Goal: Transaction & Acquisition: Book appointment/travel/reservation

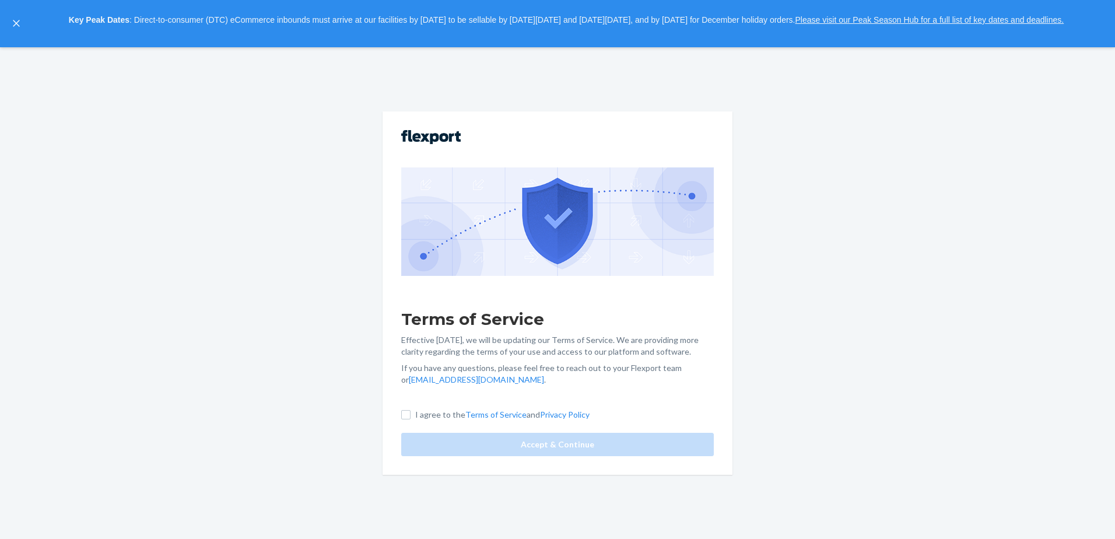
click at [425, 414] on p "I agree to the Terms of Service and Privacy Policy" at bounding box center [502, 415] width 174 height 12
click at [411, 414] on input "I agree to the Terms of Service and Privacy Policy" at bounding box center [405, 414] width 9 height 9
checkbox input "true"
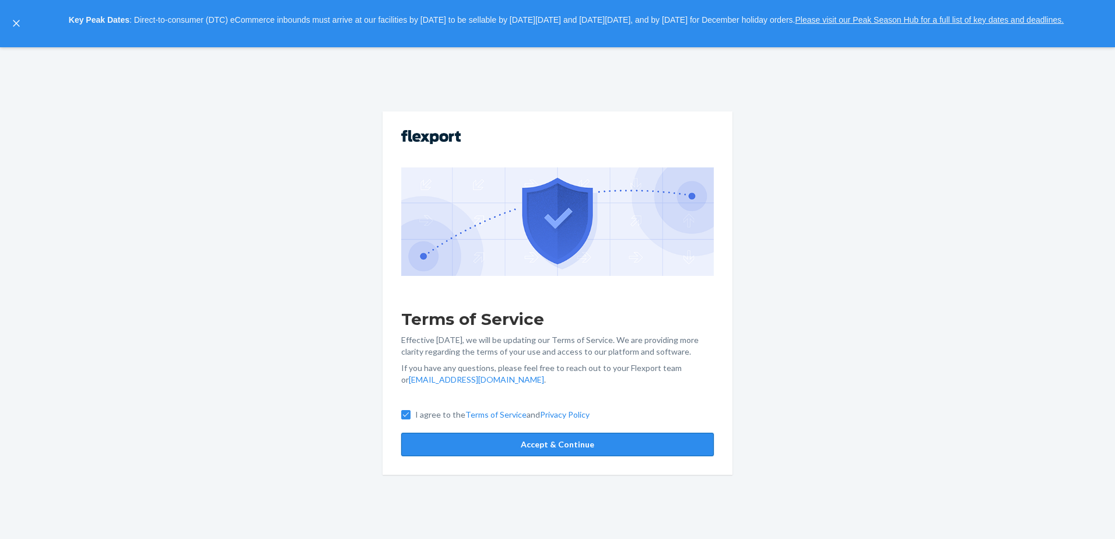
click at [446, 442] on button "Accept & Continue" at bounding box center [557, 444] width 313 height 23
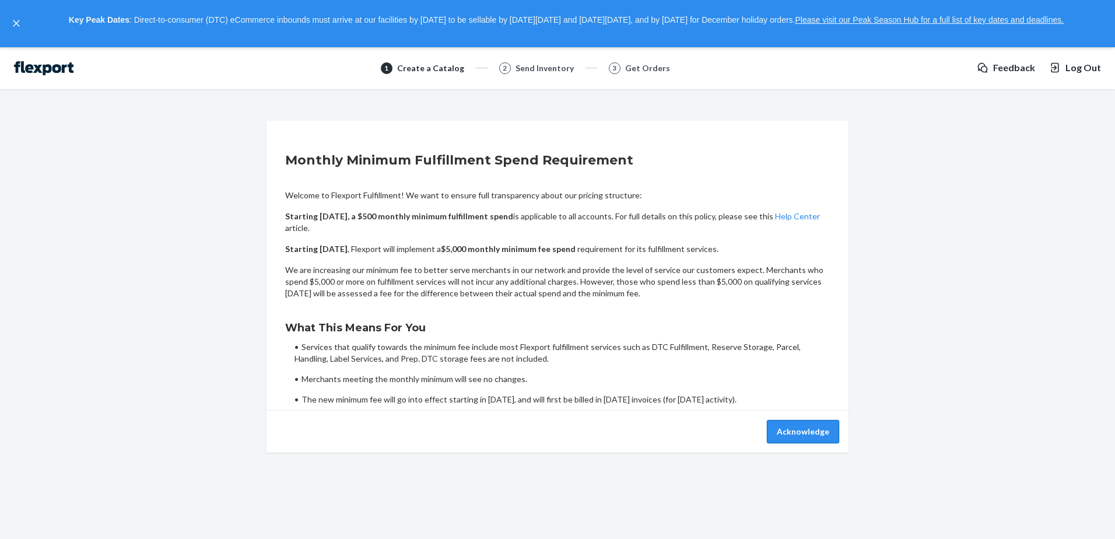
click at [786, 436] on button "Acknowledge" at bounding box center [803, 431] width 72 height 23
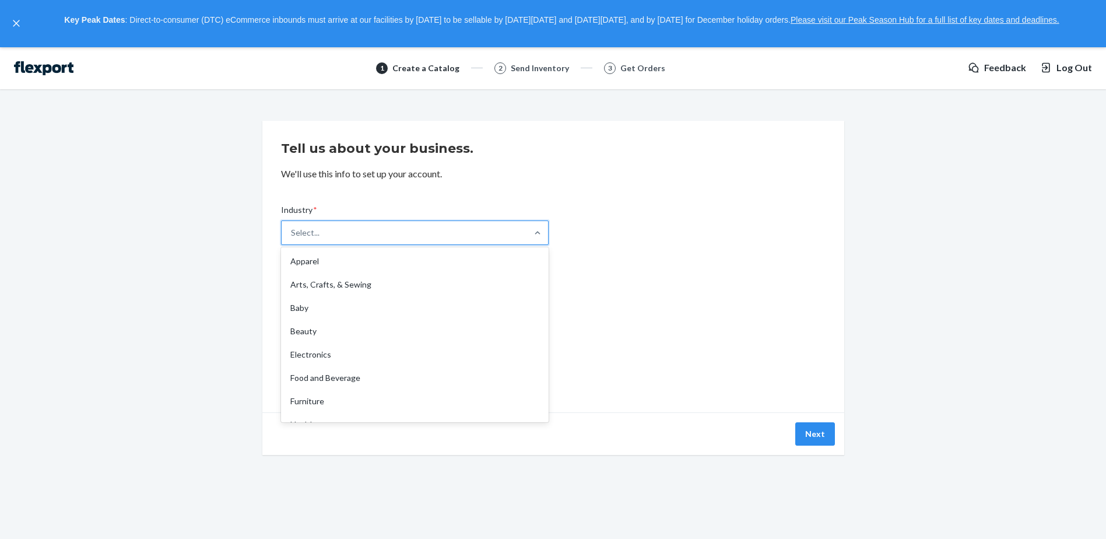
click at [379, 238] on div "Select..." at bounding box center [405, 232] width 246 height 23
click at [292, 238] on input "Industry * option Apparel focused, 1 of 19. 19 results available. Use Up and Do…" at bounding box center [291, 233] width 1 height 12
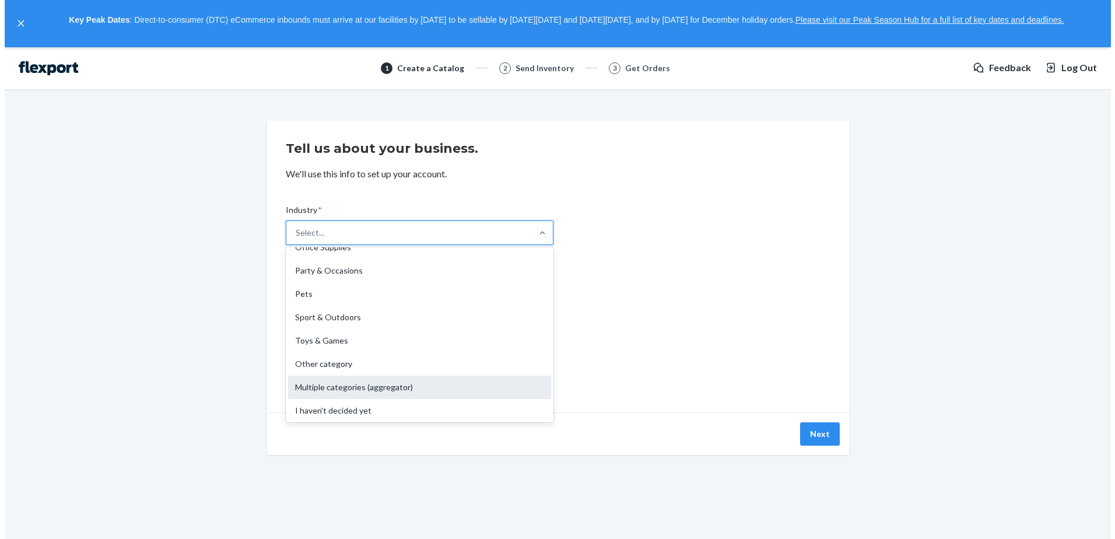
scroll to position [273, 0]
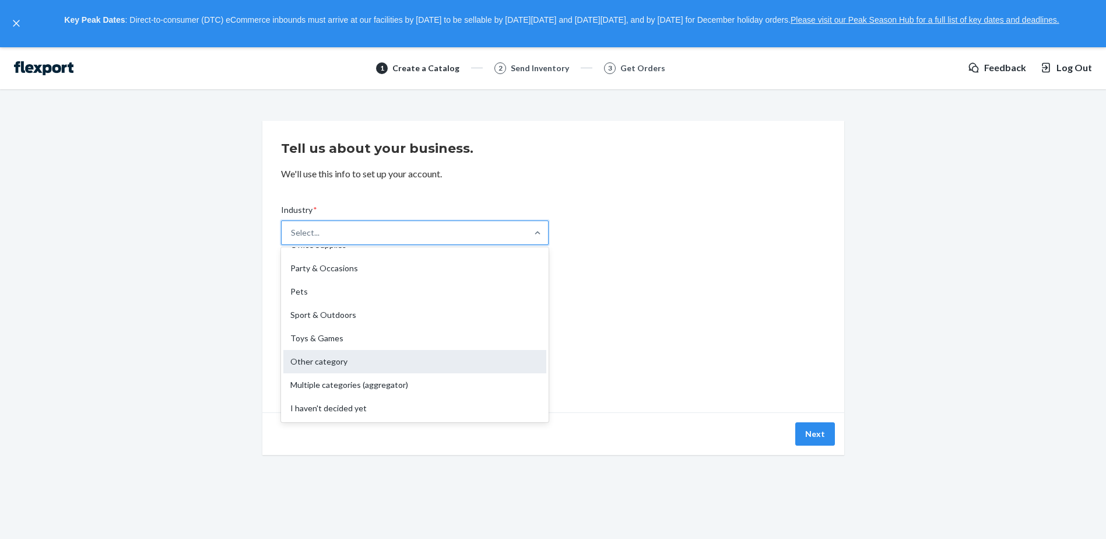
click at [345, 366] on div "Other category" at bounding box center [414, 361] width 263 height 23
click at [292, 239] on input "Industry * option Other category focused, 17 of 19. 19 results available. Use U…" at bounding box center [291, 233] width 1 height 12
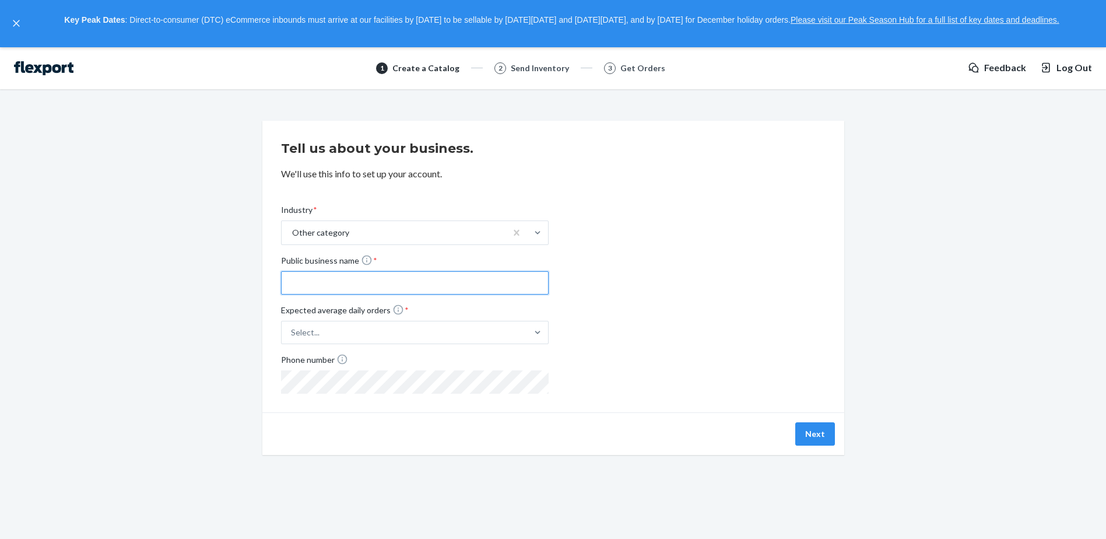
click at [338, 278] on input "Public business name *" at bounding box center [415, 282] width 268 height 23
type input "Flexport"
click at [441, 337] on div "Select..." at bounding box center [405, 332] width 246 height 21
click at [233, 332] on input "Expected average daily orders * Select..." at bounding box center [233, 332] width 0 height 0
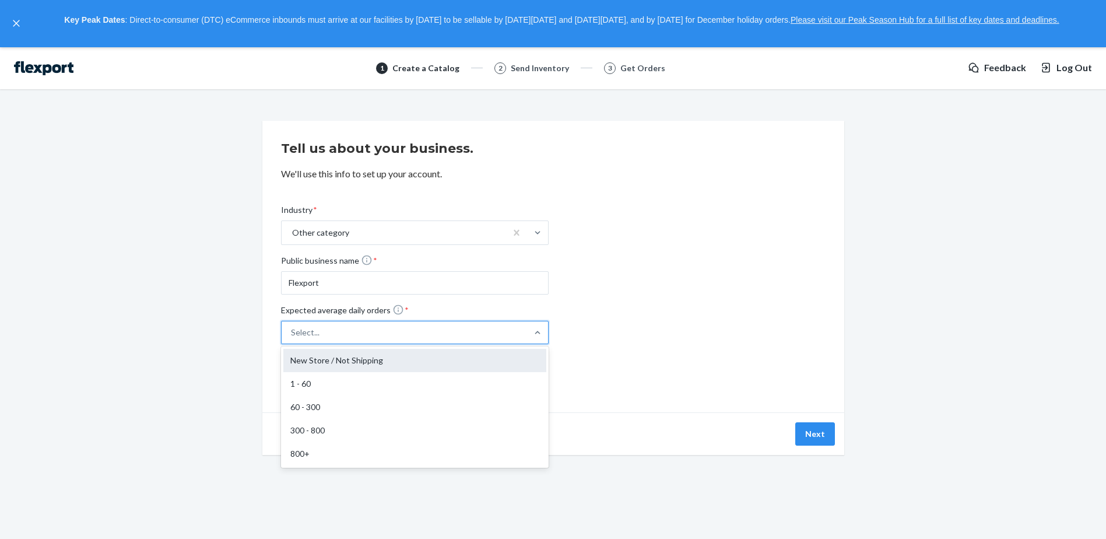
click at [328, 365] on div "New Store / Not Shipping" at bounding box center [414, 360] width 263 height 23
click at [233, 332] on input "Expected average daily orders * option New Store / Not Shipping focused, 1 of 5…" at bounding box center [233, 332] width 0 height 0
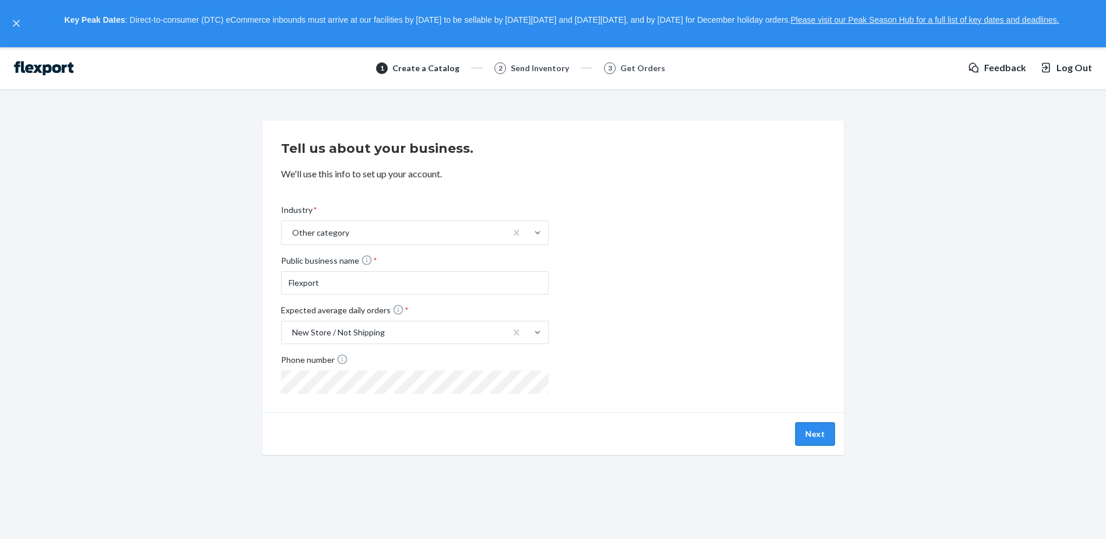
click at [812, 430] on button "Next" at bounding box center [816, 433] width 40 height 23
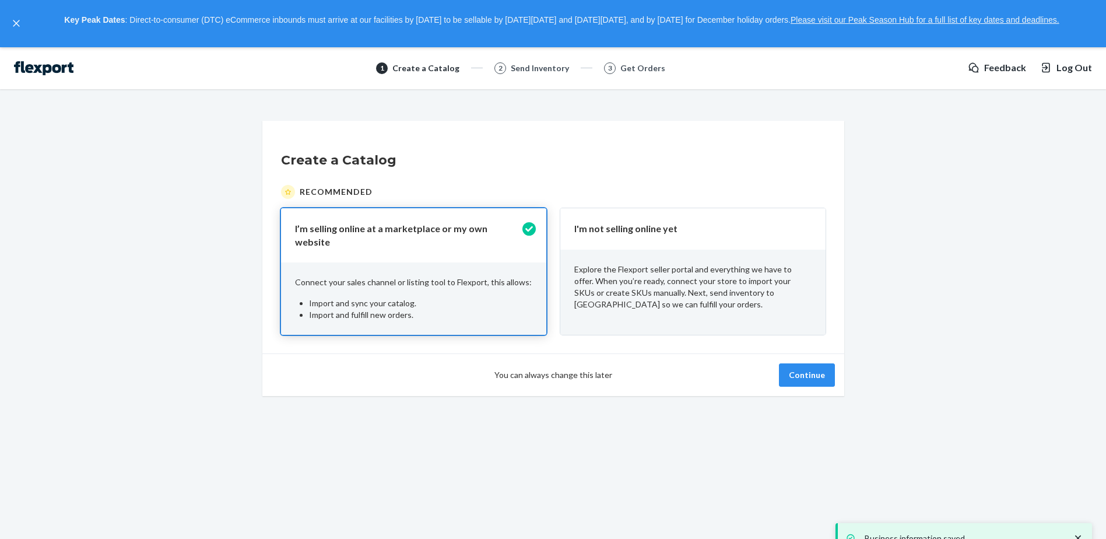
click at [672, 253] on div "Explore the Flexport seller portal and everything we have to offer. When you’re…" at bounding box center [692, 287] width 265 height 75
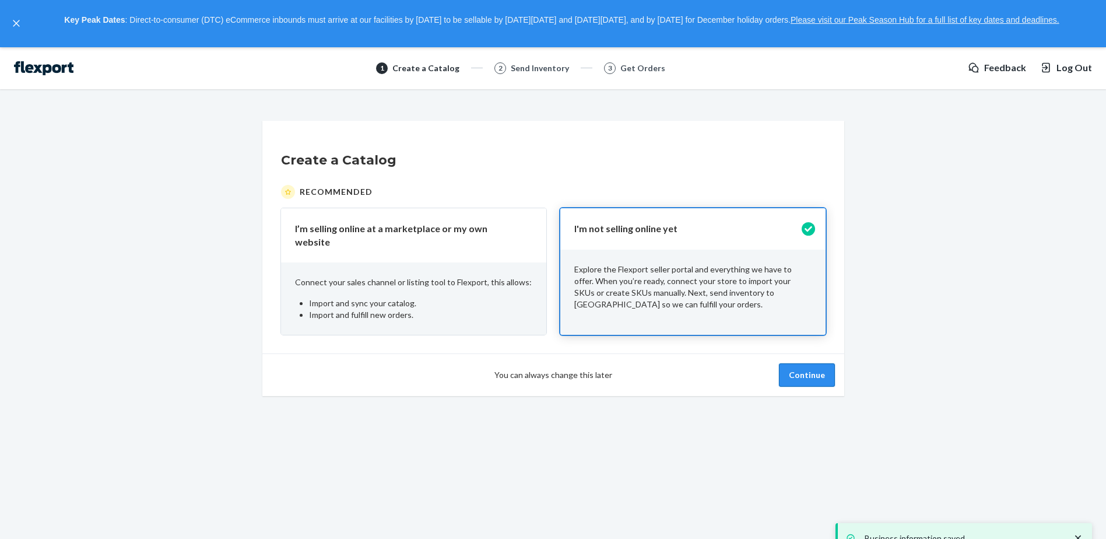
click at [791, 363] on button "Continue" at bounding box center [807, 374] width 56 height 23
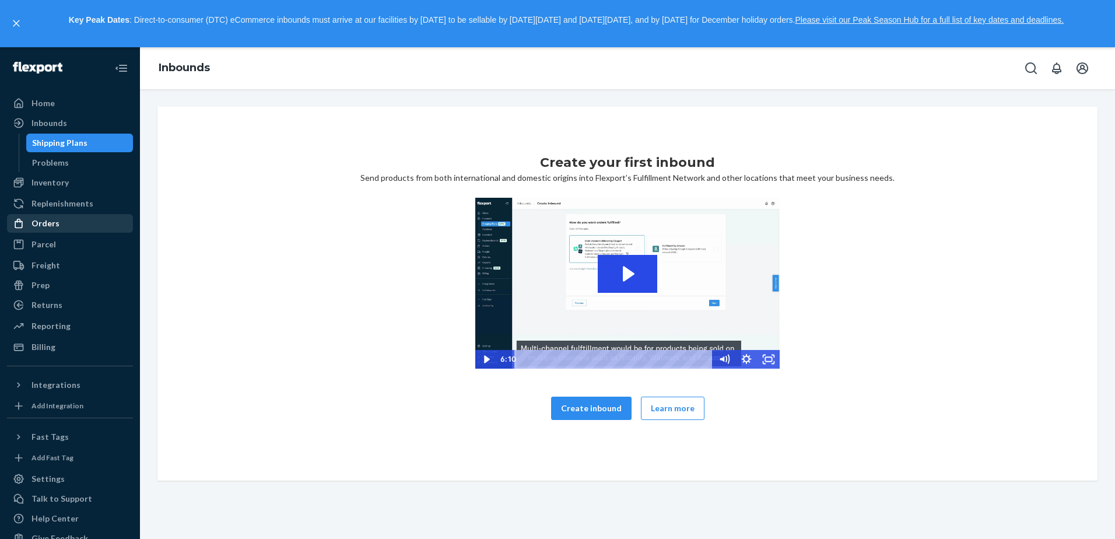
click at [89, 224] on div "Orders" at bounding box center [70, 223] width 124 height 16
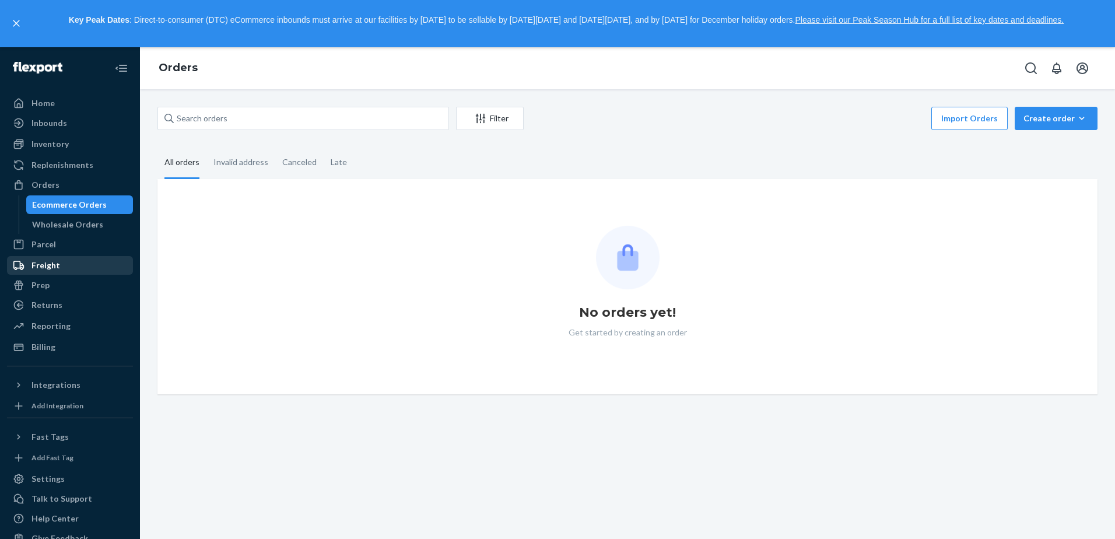
click at [62, 263] on div "Freight" at bounding box center [70, 265] width 124 height 16
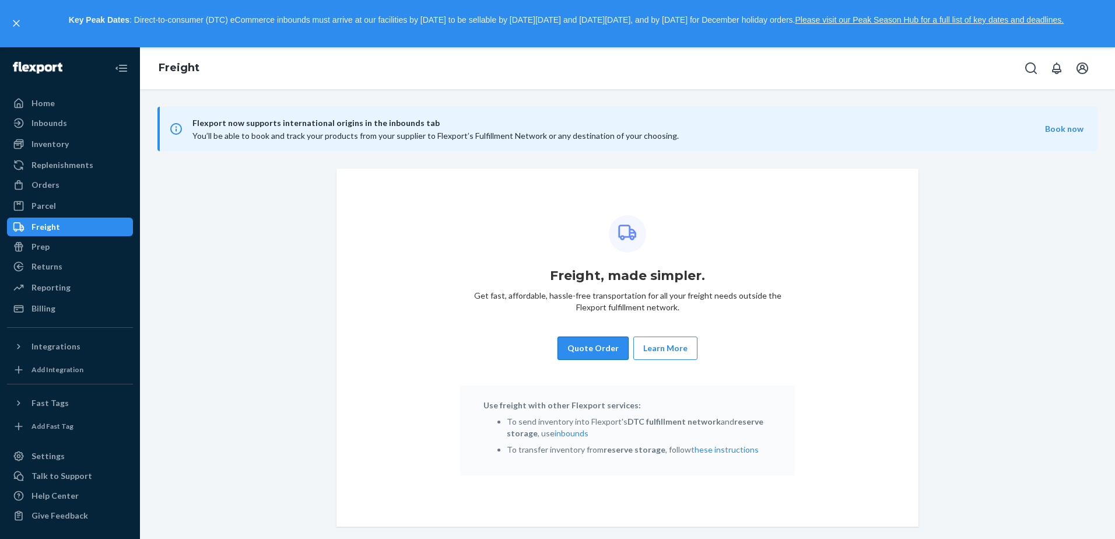
click at [587, 346] on button "Quote Order" at bounding box center [593, 348] width 71 height 23
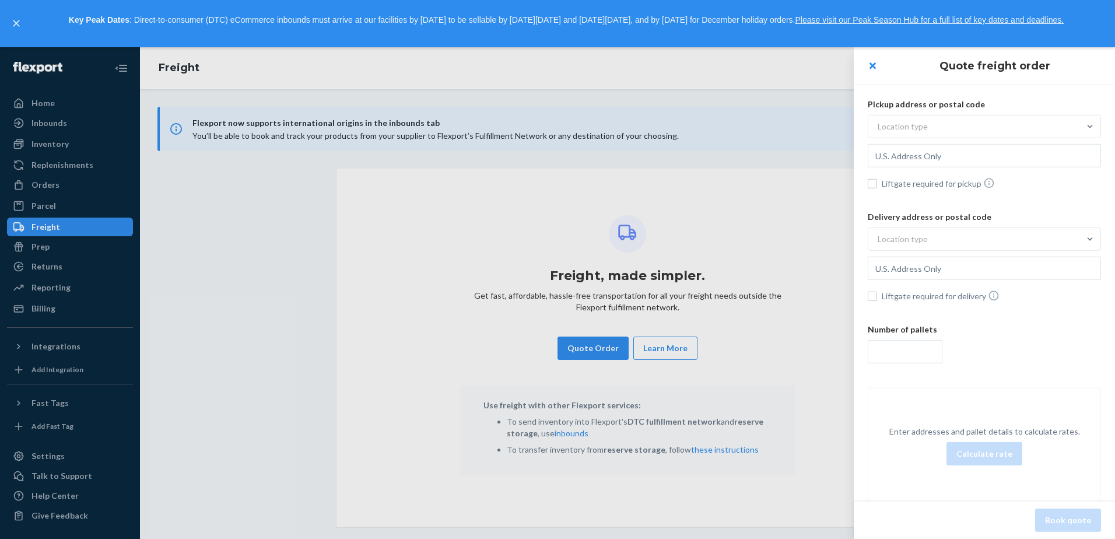
drag, startPoint x: 920, startPoint y: 128, endPoint x: 918, endPoint y: 136, distance: 8.5
click at [920, 127] on div "Location type" at bounding box center [903, 127] width 50 height 12
click at [820, 127] on input "Location type" at bounding box center [820, 127] width 0 height 0
click at [896, 161] on div "Commercial" at bounding box center [984, 154] width 229 height 23
click at [820, 127] on input "option Commercial focused, 1 of 3. 3 results available. Use Up and Down to choo…" at bounding box center [820, 127] width 0 height 0
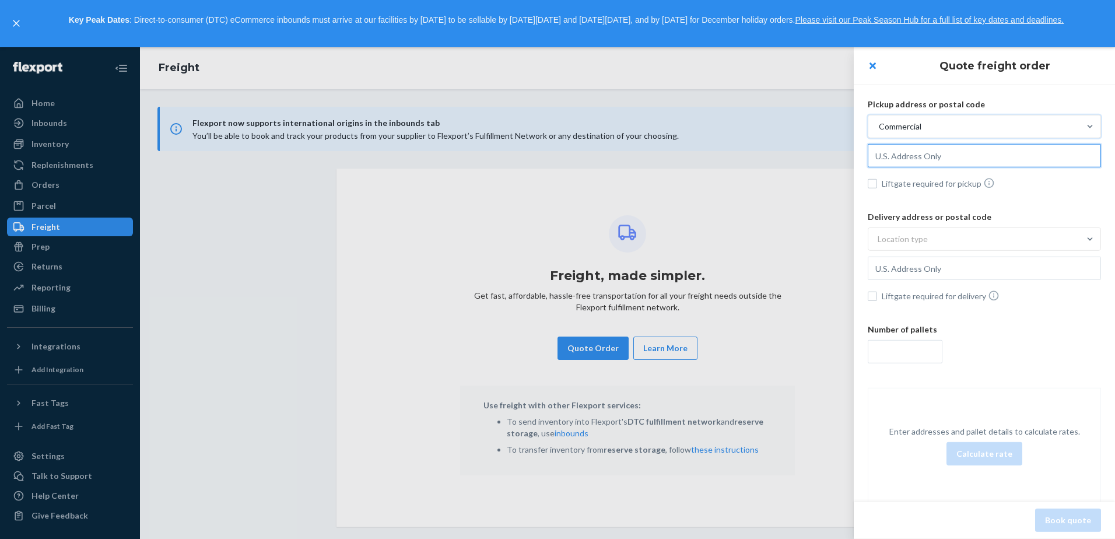
click at [968, 153] on input "text" at bounding box center [984, 155] width 233 height 23
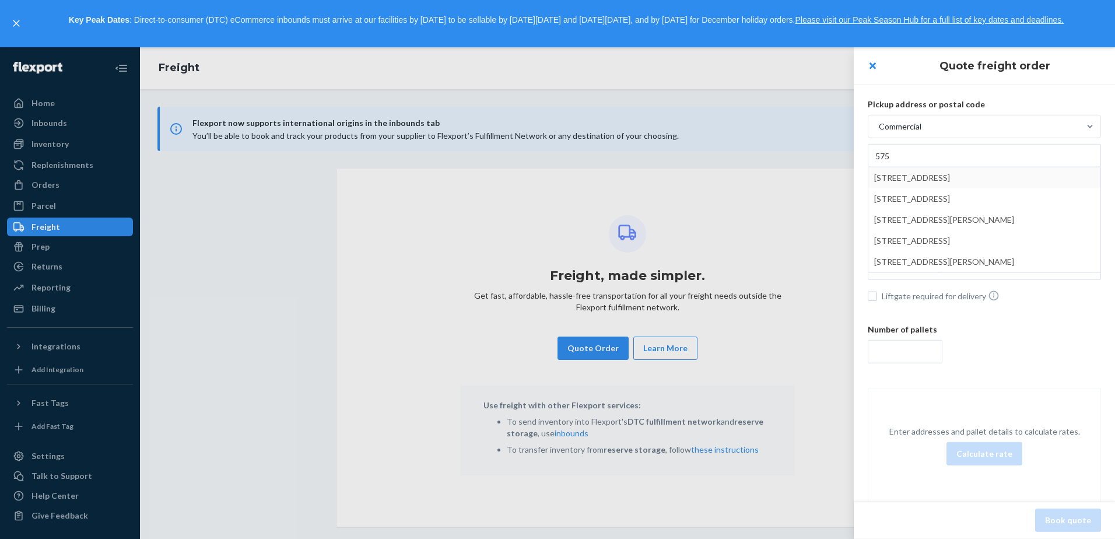
drag, startPoint x: 896, startPoint y: 176, endPoint x: 895, endPoint y: 239, distance: 63.6
type input "[STREET_ADDRESS]"
click at [899, 236] on div "Location type" at bounding box center [903, 239] width 50 height 12
click at [820, 239] on input "Location type" at bounding box center [820, 239] width 0 height 0
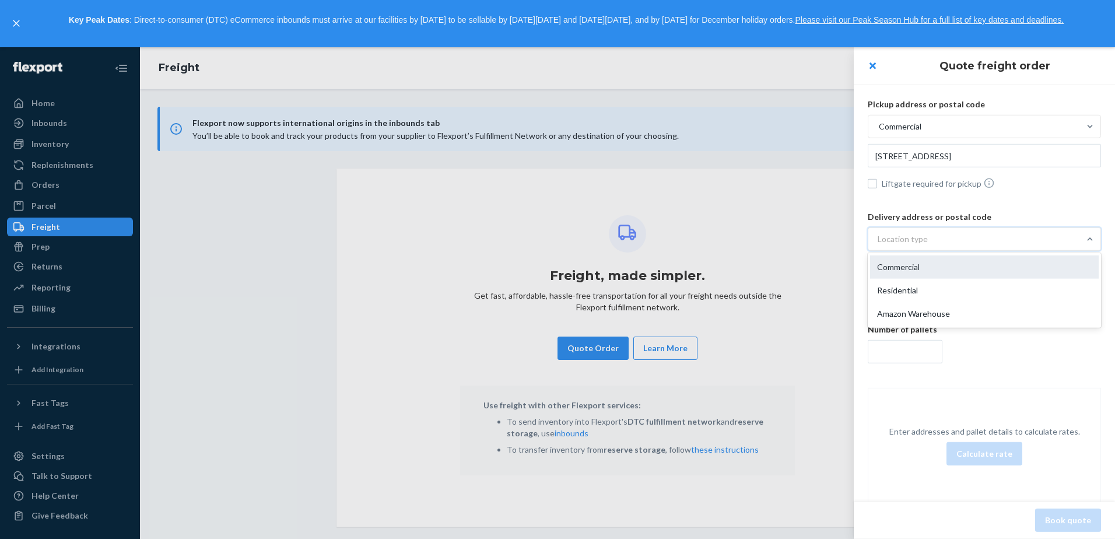
click at [908, 274] on div "Commercial" at bounding box center [984, 266] width 229 height 23
click at [820, 239] on input "option Commercial focused, 1 of 3. 3 results available. Use Up and Down to choo…" at bounding box center [820, 239] width 0 height 0
click at [932, 167] on input "text" at bounding box center [984, 155] width 233 height 23
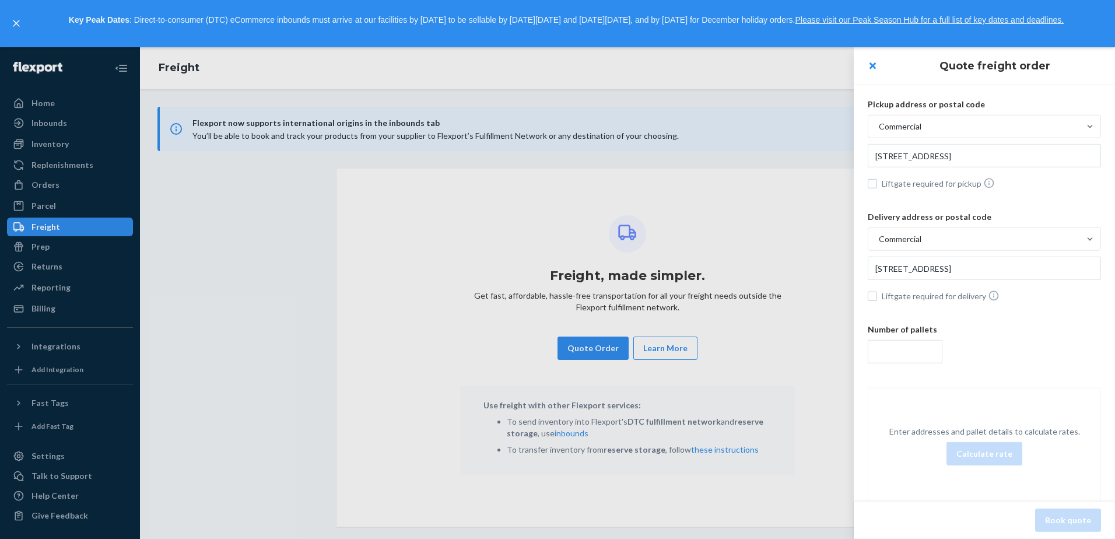
type input "[STREET_ADDRESS]"
click at [882, 337] on div "Number of pallets" at bounding box center [984, 346] width 233 height 45
click at [884, 340] on input "number" at bounding box center [905, 351] width 75 height 23
click at [901, 353] on input "number" at bounding box center [905, 351] width 75 height 23
type input "2"
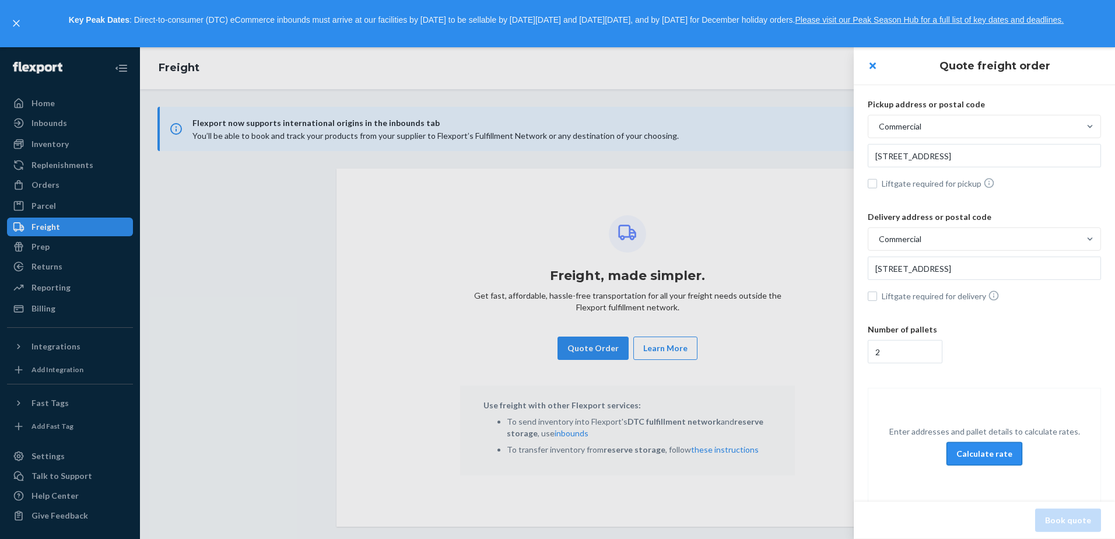
click at [962, 450] on button "Calculate rate" at bounding box center [985, 453] width 76 height 23
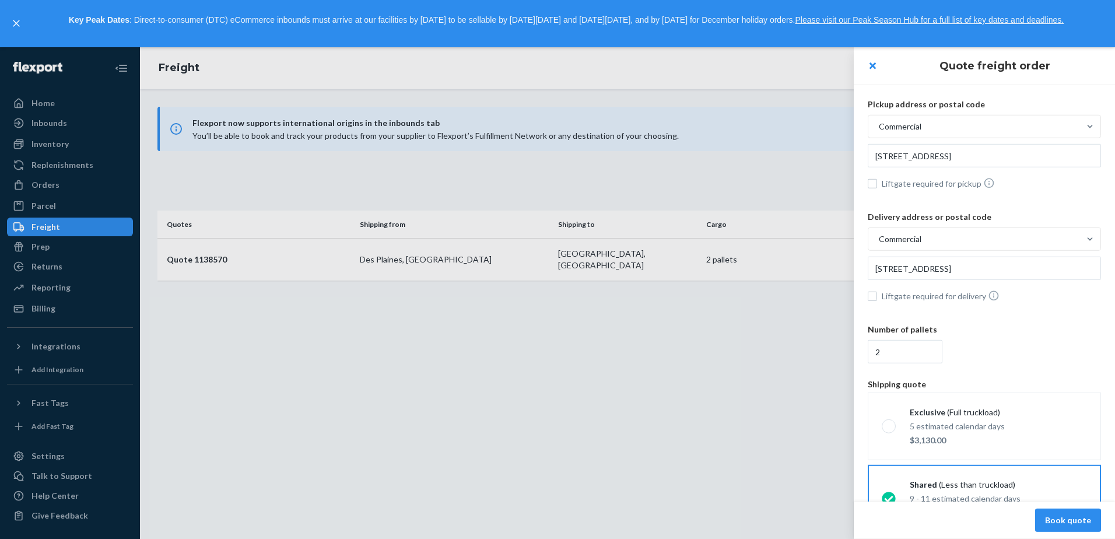
scroll to position [59, 0]
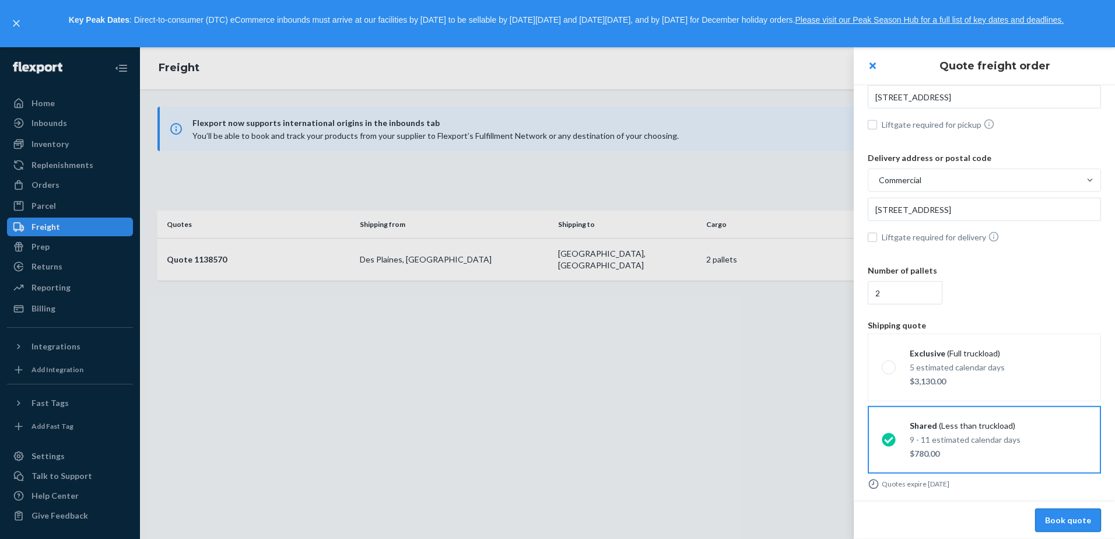
click at [1074, 524] on button "Book quote" at bounding box center [1068, 520] width 66 height 23
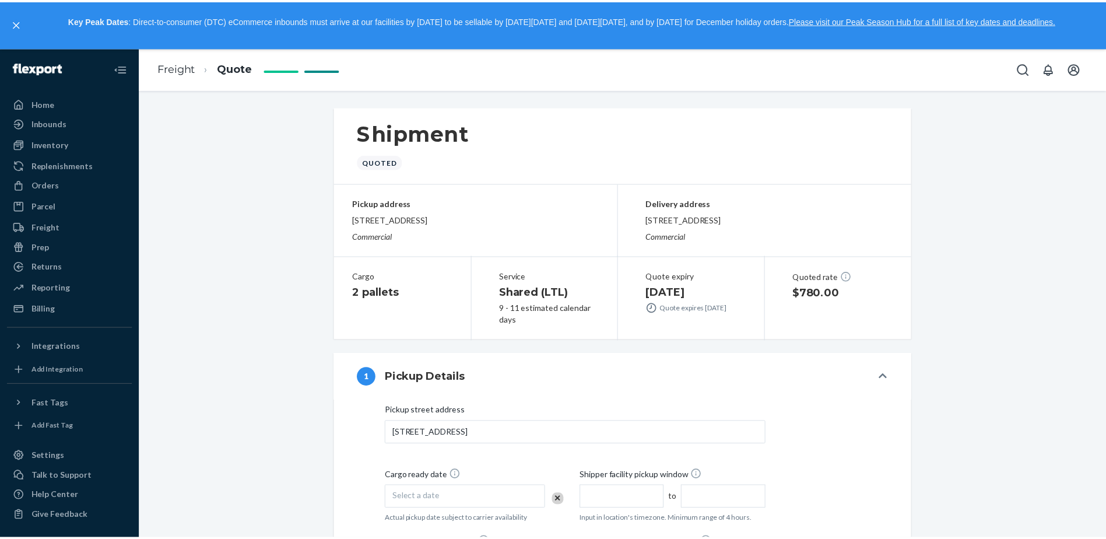
scroll to position [175, 0]
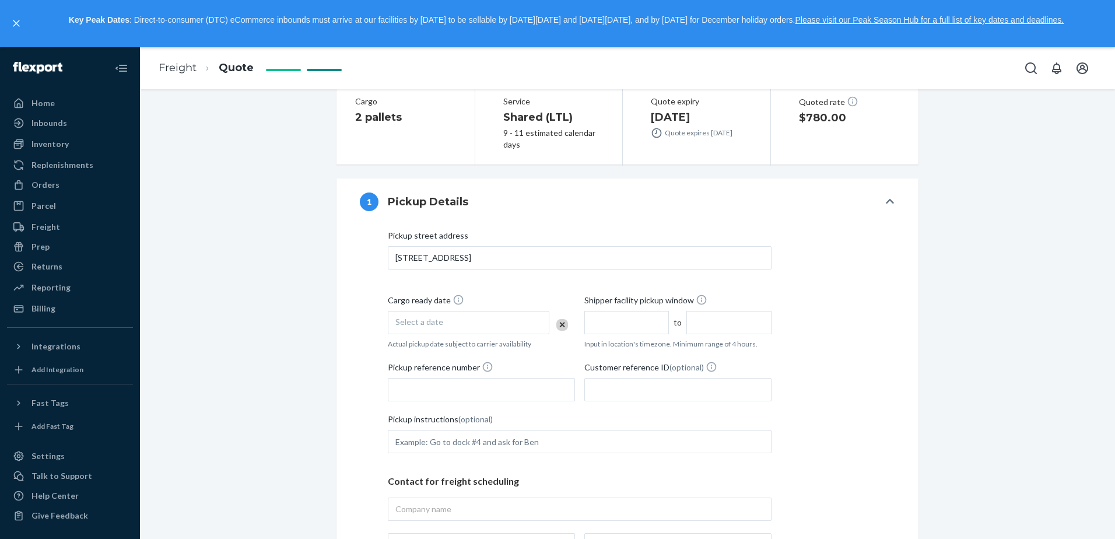
click at [453, 328] on div "Select a date" at bounding box center [469, 322] width 162 height 23
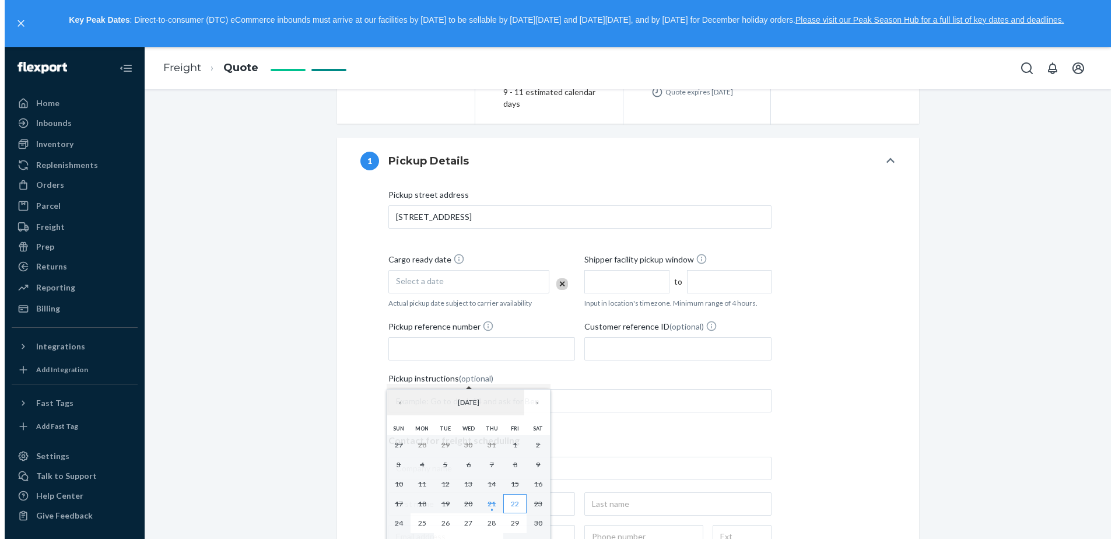
scroll to position [233, 0]
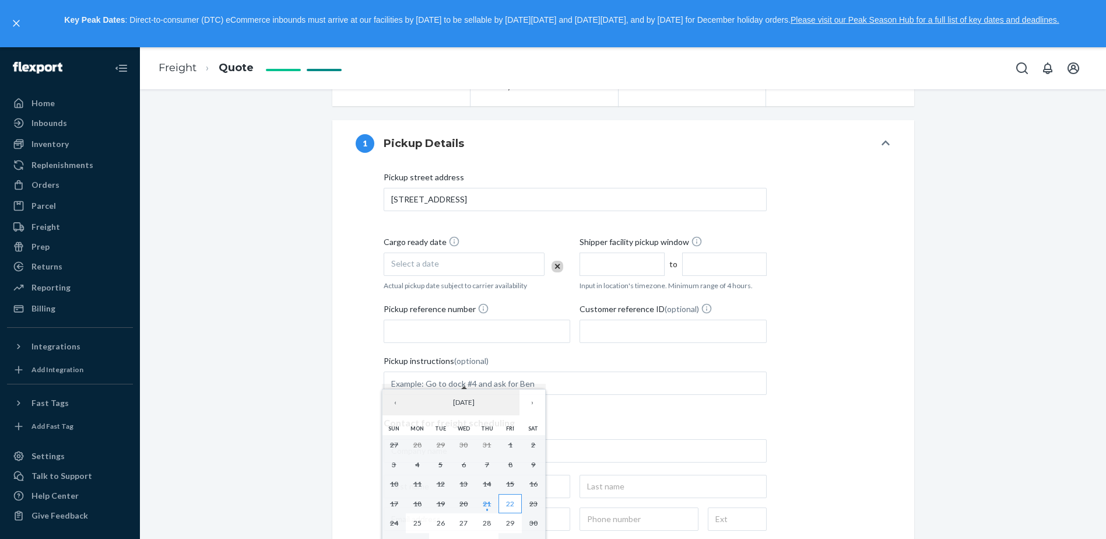
click at [507, 503] on abbr "22" at bounding box center [510, 503] width 8 height 9
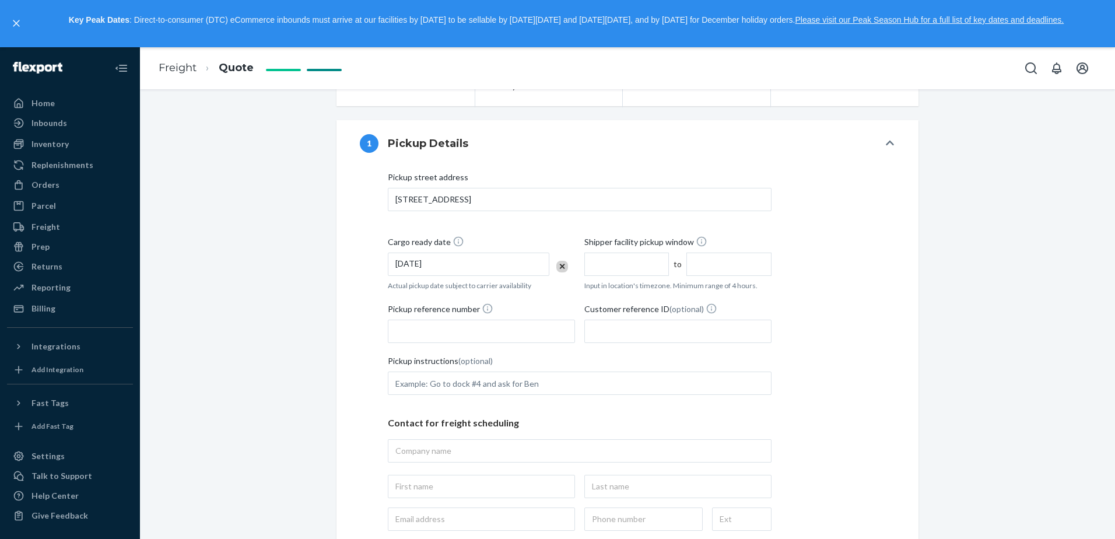
click at [633, 264] on input "text" at bounding box center [626, 264] width 85 height 23
type input "9"
type input "1:00 AM"
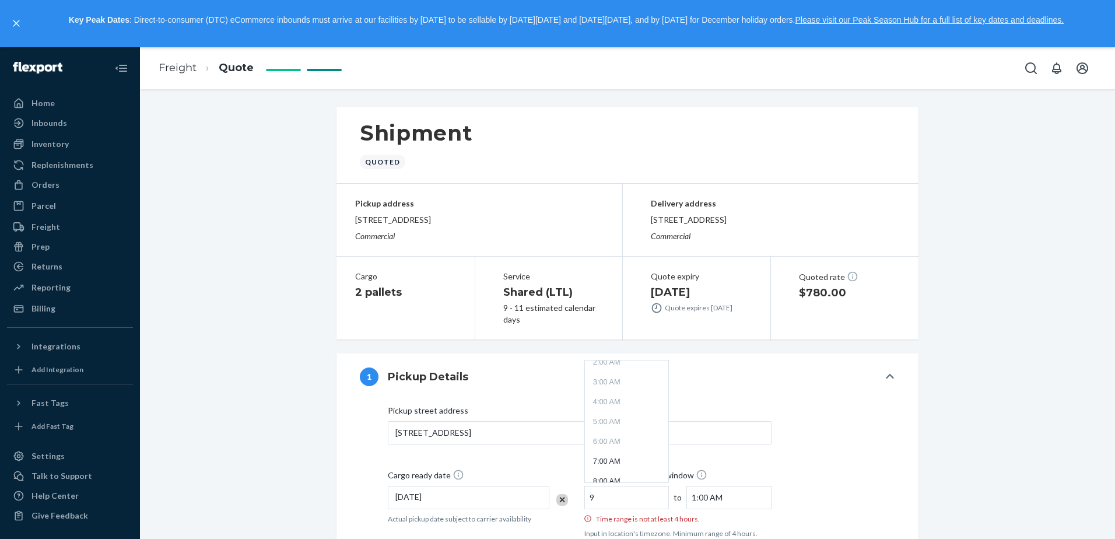
scroll to position [117, 0]
click at [615, 430] on li "9:00 AM" at bounding box center [626, 433] width 79 height 17
type input "9:00 AM"
click at [712, 502] on input "1:00 AM" at bounding box center [728, 497] width 85 height 23
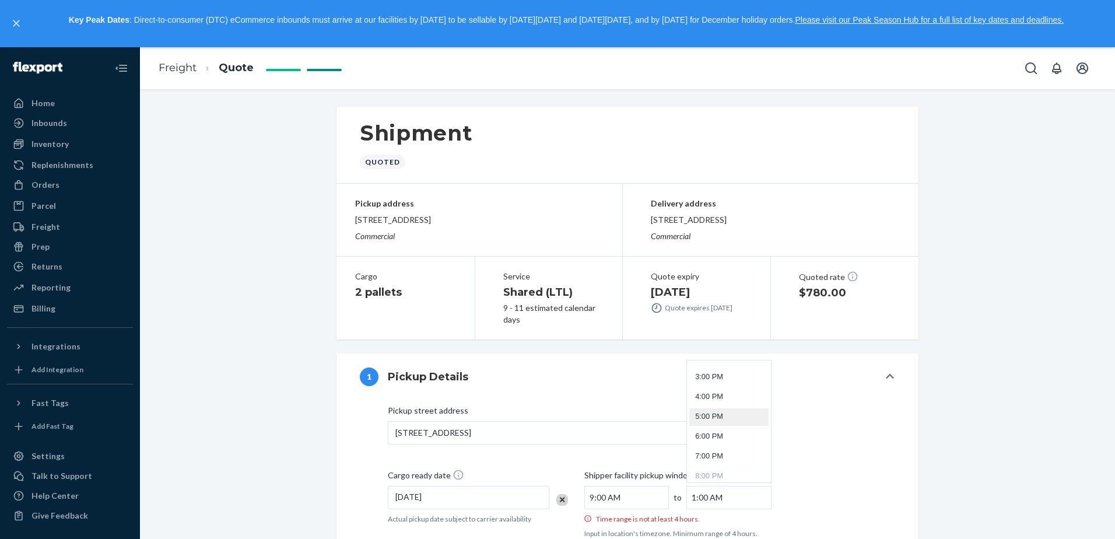
click at [709, 418] on li "5:00 PM" at bounding box center [728, 416] width 79 height 17
type input "5:00 PM"
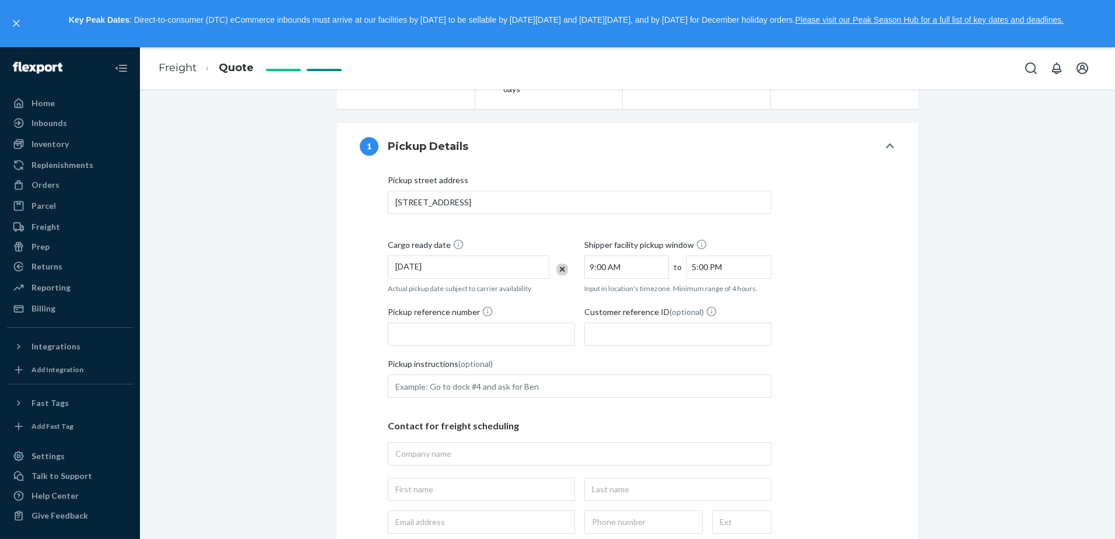
scroll to position [233, 0]
click at [463, 323] on input "Pickup reference number" at bounding box center [481, 331] width 187 height 23
paste input "84623044"
type input "84623044"
click at [616, 337] on input "Customer reference ID (optional)" at bounding box center [677, 331] width 187 height 23
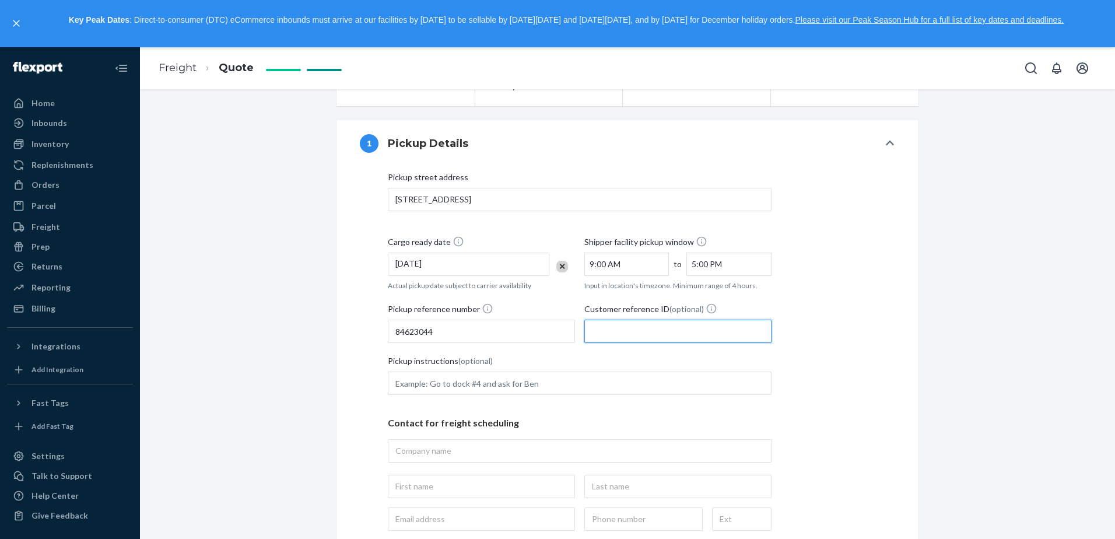
paste input "84623044"
type input "84623044"
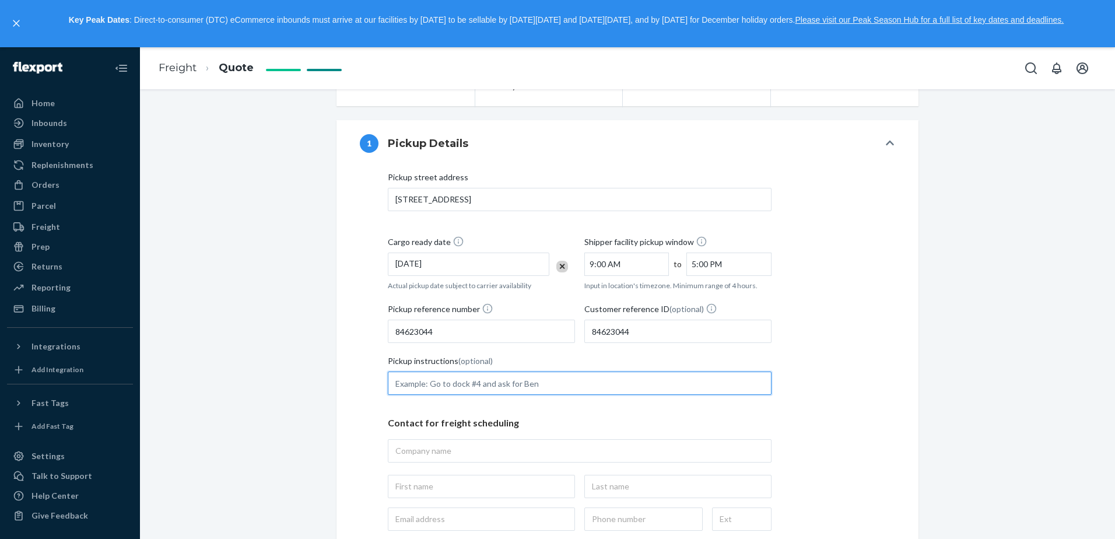
click at [502, 382] on input "Pickup instructions (optional)" at bounding box center [580, 383] width 384 height 23
type input "go to dock door 14"
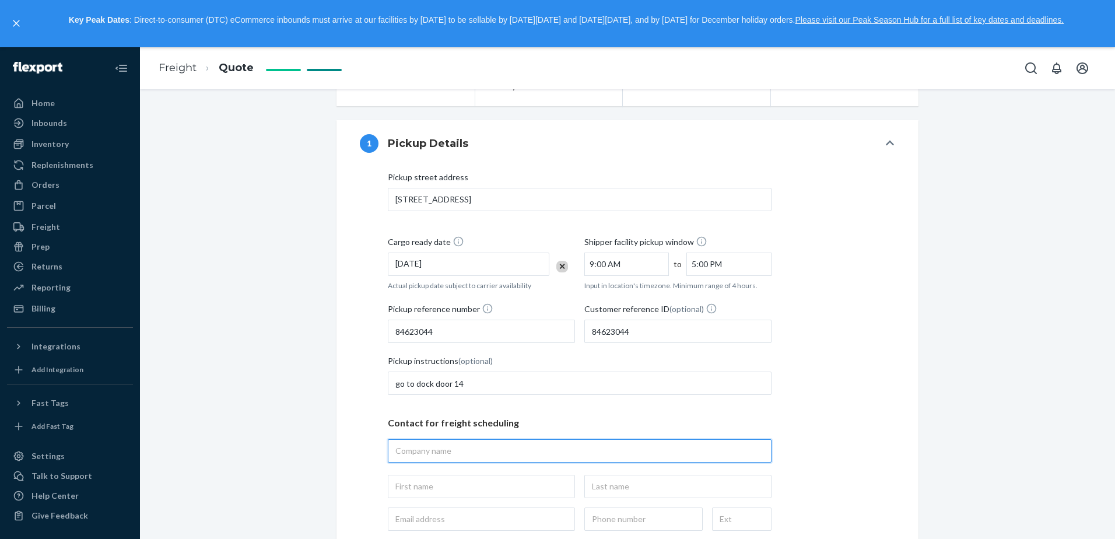
click at [426, 439] on input "text" at bounding box center [580, 450] width 384 height 23
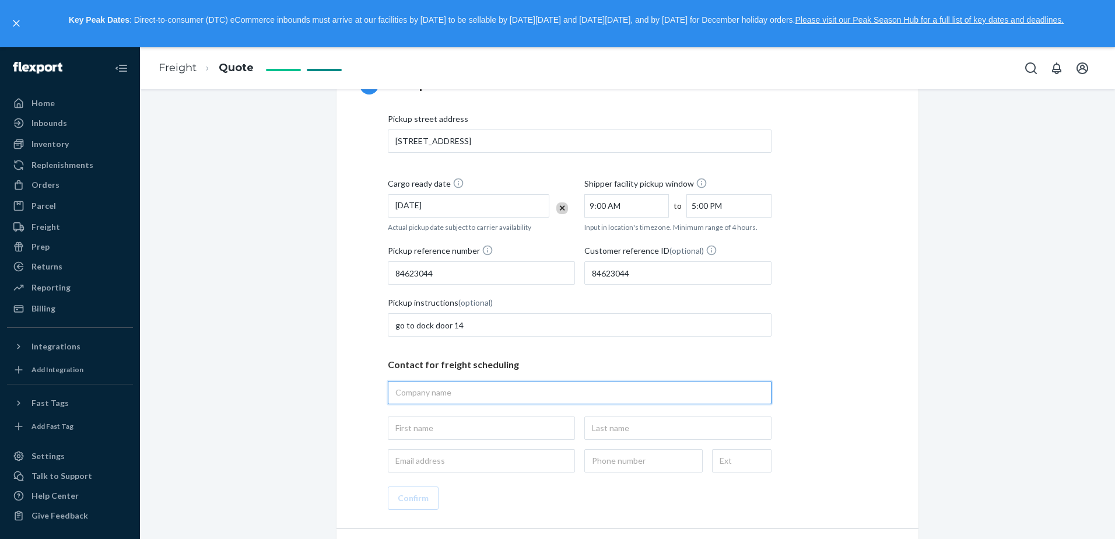
scroll to position [350, 0]
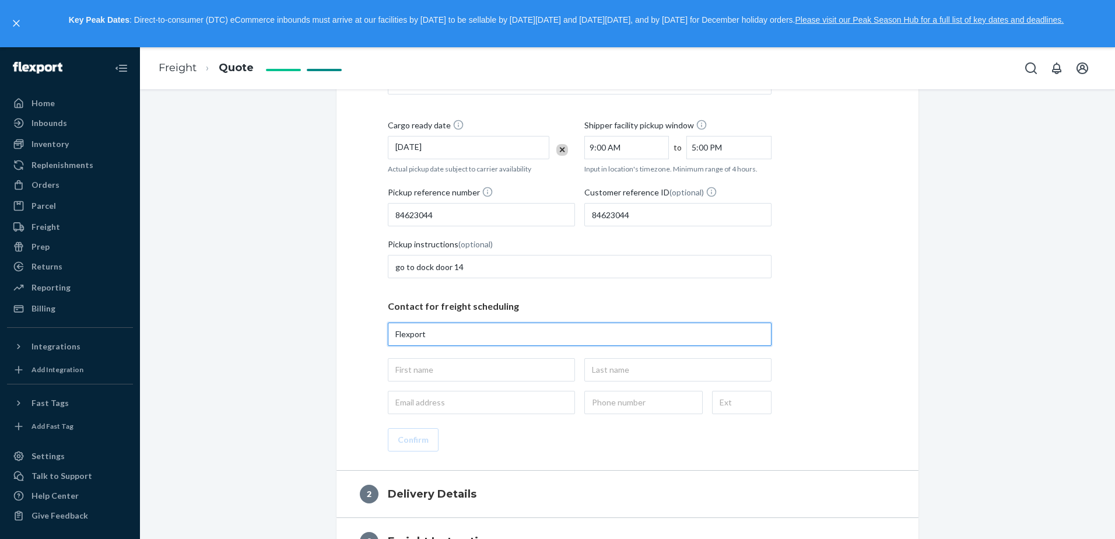
type input "Flexport"
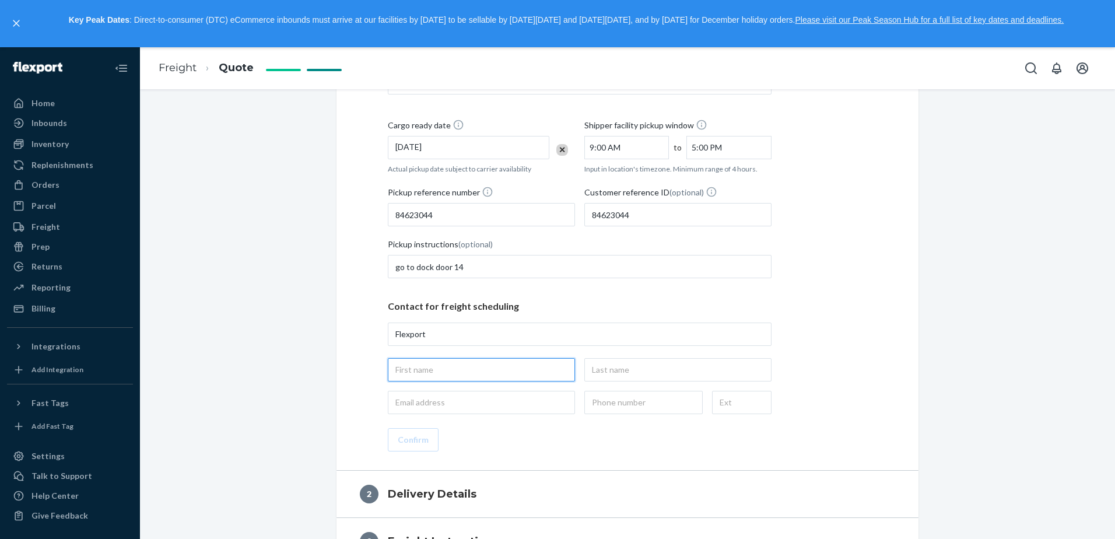
type input "Flexport, [STREET_ADDRESS]"
click at [513, 379] on input "text" at bounding box center [481, 369] width 187 height 23
type input "[PERSON_NAME]"
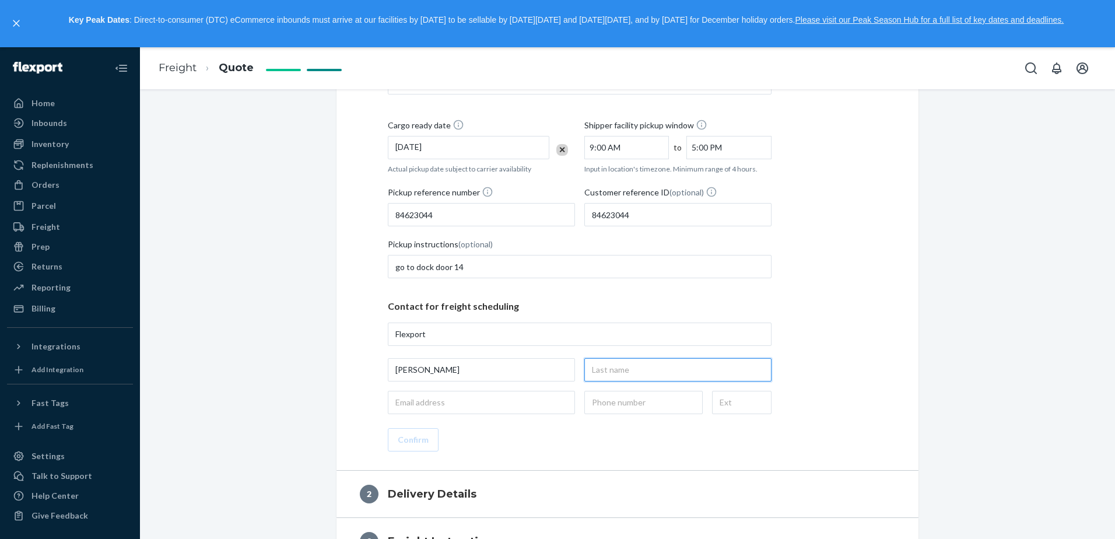
click at [607, 377] on input "text" at bounding box center [677, 369] width 187 height 23
type input "Maraban"
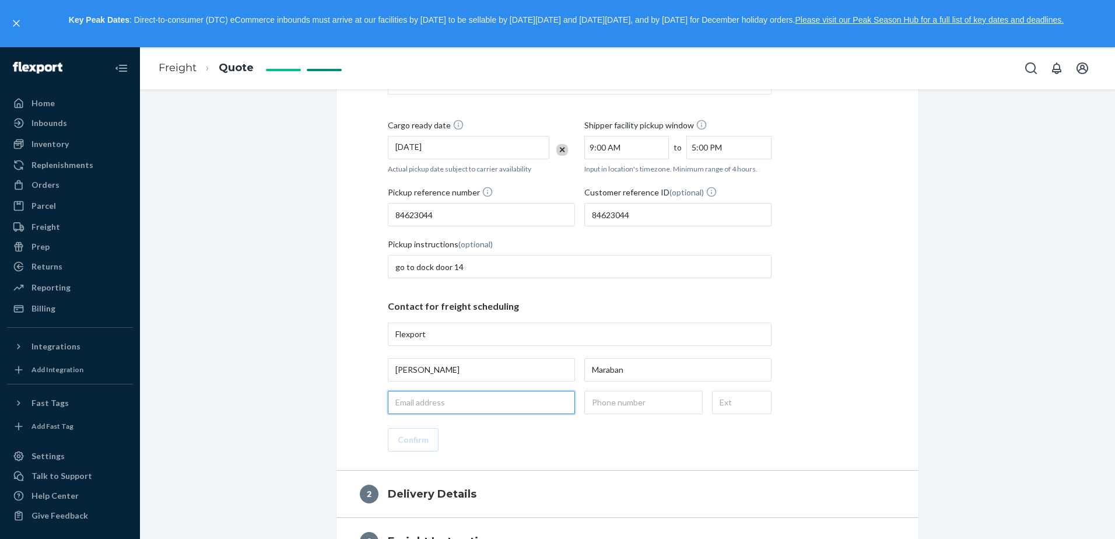
click at [439, 400] on input "email" at bounding box center [481, 402] width 187 height 23
type input "[EMAIL_ADDRESS][DOMAIN_NAME]"
type input "[PHONE_NUMBER]"
click at [371, 432] on div "Pickup street address [GEOGRAPHIC_DATA], [STREET_ADDRESS] Cargo ready date [DAT…" at bounding box center [627, 253] width 535 height 397
click at [394, 449] on button "Confirm" at bounding box center [413, 439] width 51 height 23
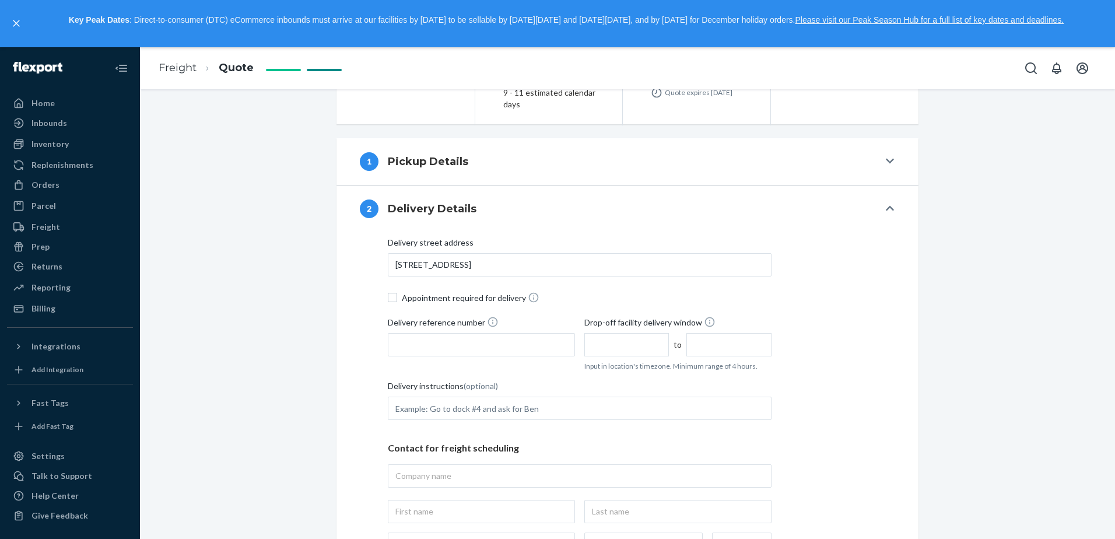
scroll to position [233, 0]
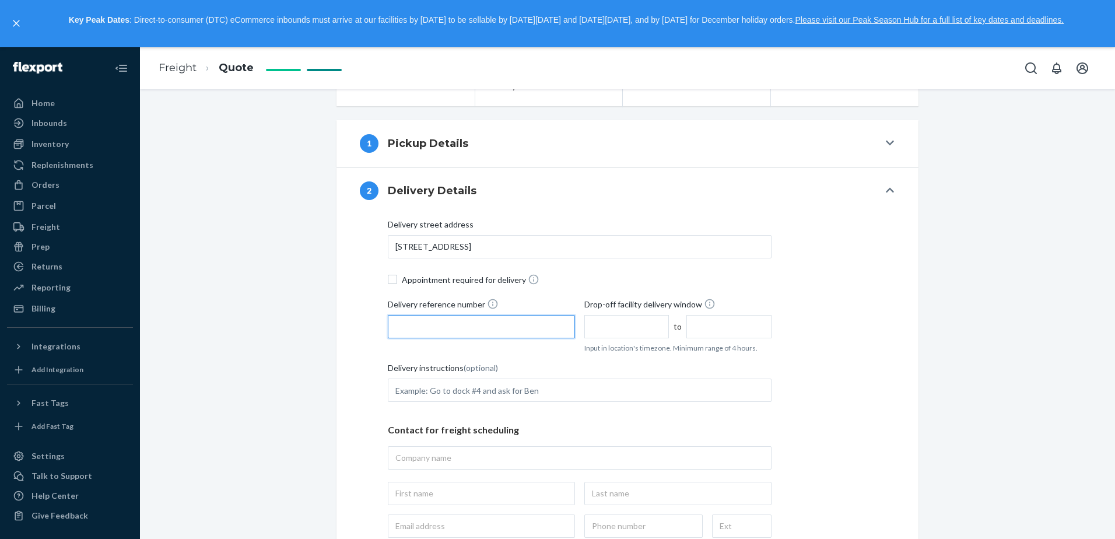
click at [455, 331] on input "Delivery reference number" at bounding box center [481, 326] width 187 height 23
paste input "84623044"
type input "84623044"
click at [633, 327] on input "text" at bounding box center [626, 326] width 85 height 23
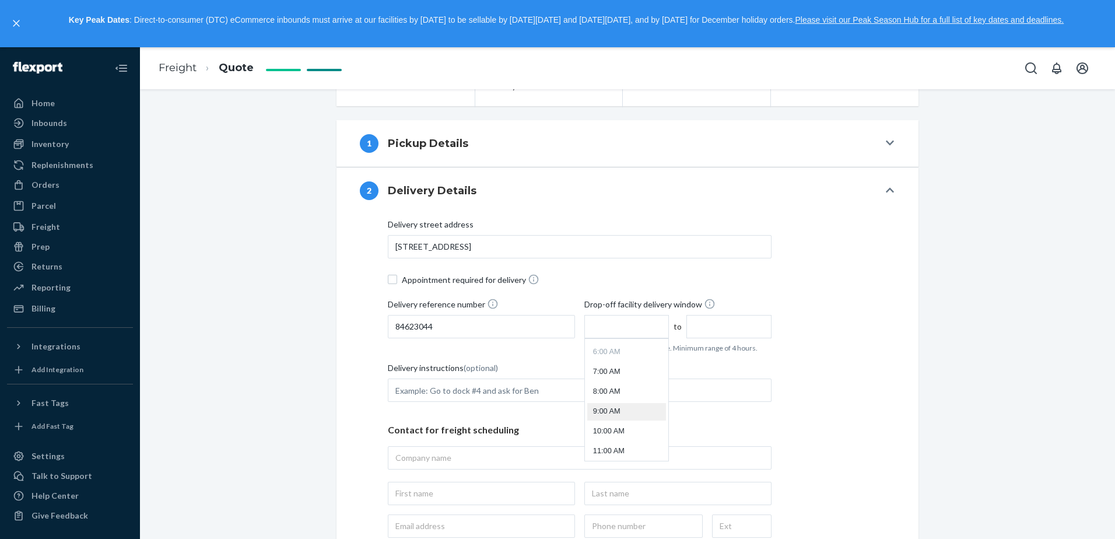
click at [614, 407] on li "9:00 AM" at bounding box center [626, 411] width 79 height 17
type input "9:00 AM"
click at [713, 323] on input "1:00 PM" at bounding box center [728, 326] width 85 height 23
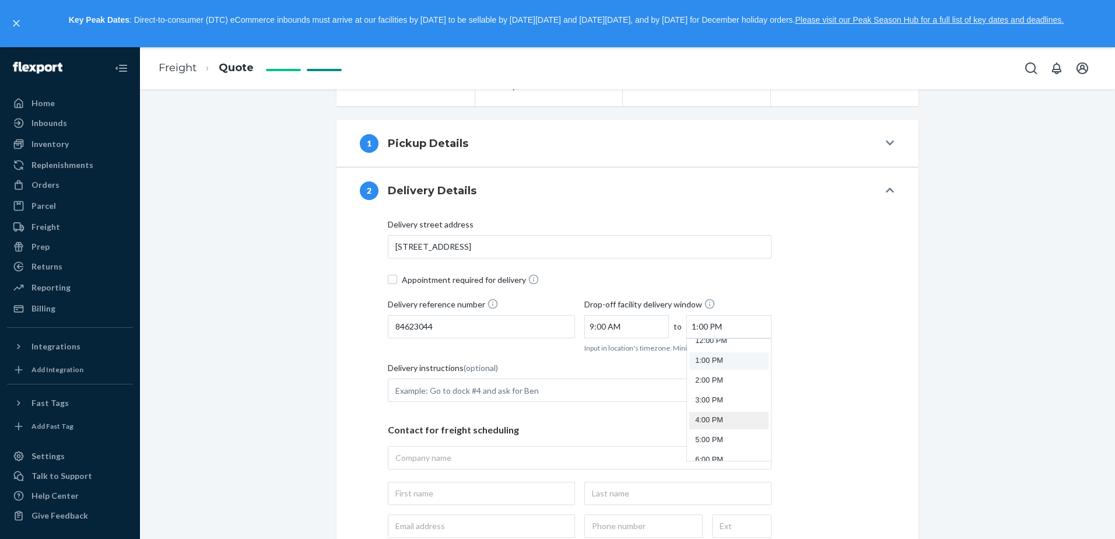
scroll to position [267, 0]
click at [708, 422] on li "5:00 PM" at bounding box center [728, 420] width 79 height 17
type input "5:00 PM"
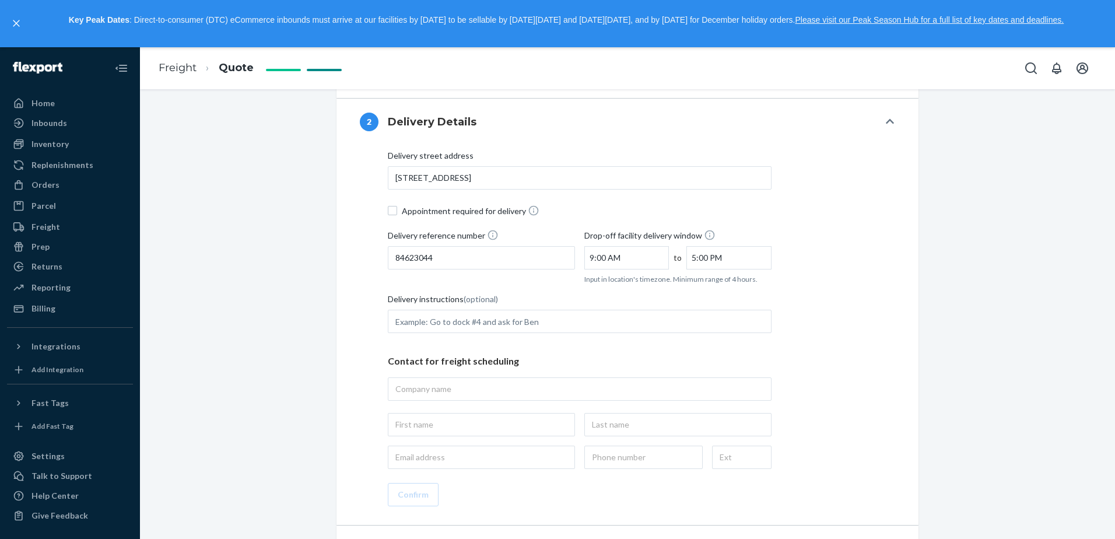
scroll to position [350, 0]
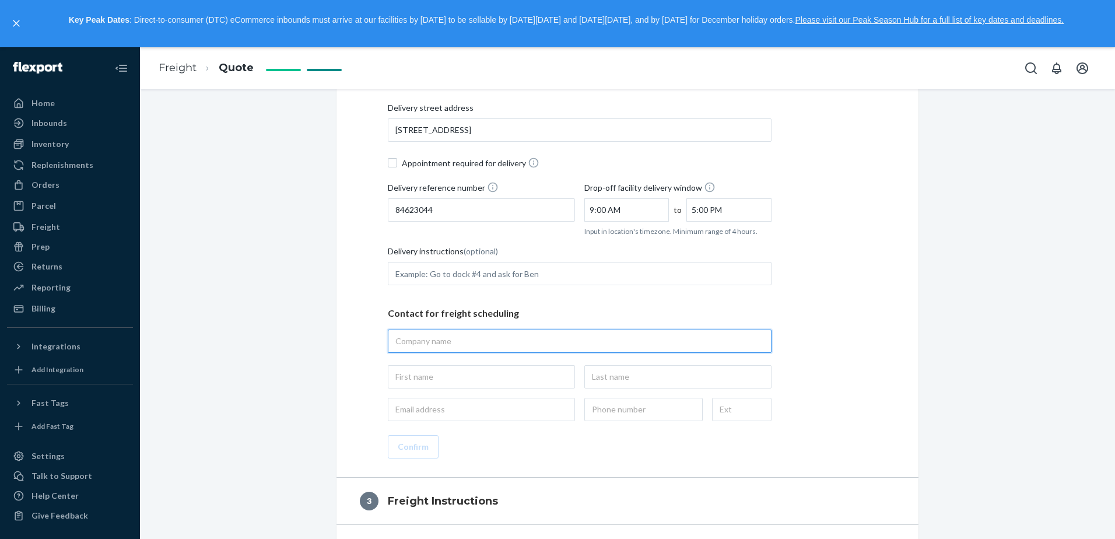
click at [425, 343] on input "text" at bounding box center [580, 341] width 384 height 23
type input "Flexport"
click at [476, 374] on input "text" at bounding box center [481, 376] width 187 height 23
type input "Flexport"
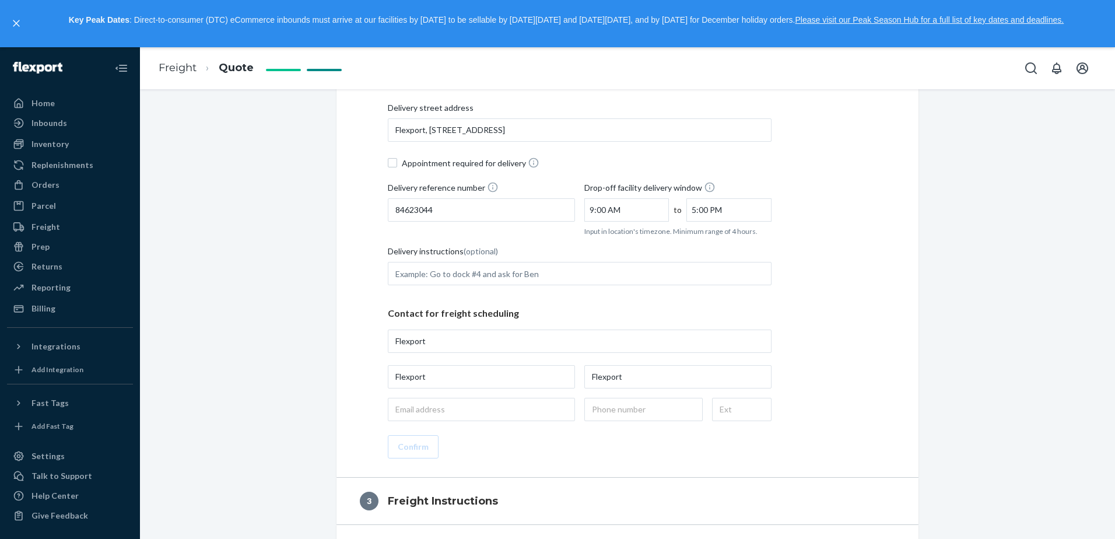
type input "Flexport, [STREET_ADDRESS]"
click at [434, 394] on div "Contact for freight scheduling Flexport Flexport Flexport" at bounding box center [580, 359] width 384 height 124
click at [431, 407] on input "email" at bounding box center [481, 409] width 187 height 23
type input "[EMAIL_ADDRESS][DOMAIN_NAME]"
type input "[PHONE_NUMBER]"
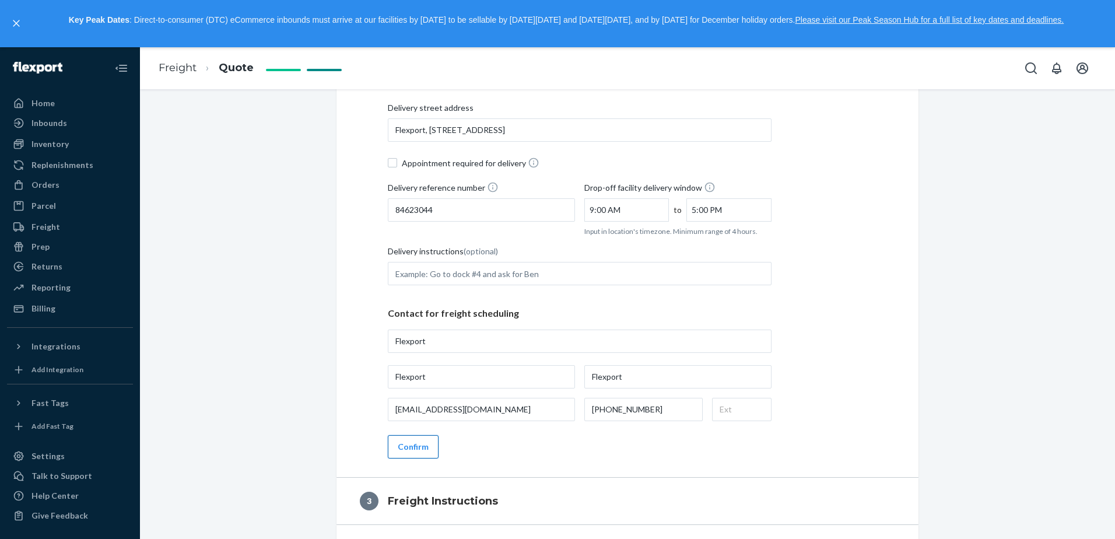
click at [416, 441] on button "Confirm" at bounding box center [413, 446] width 51 height 23
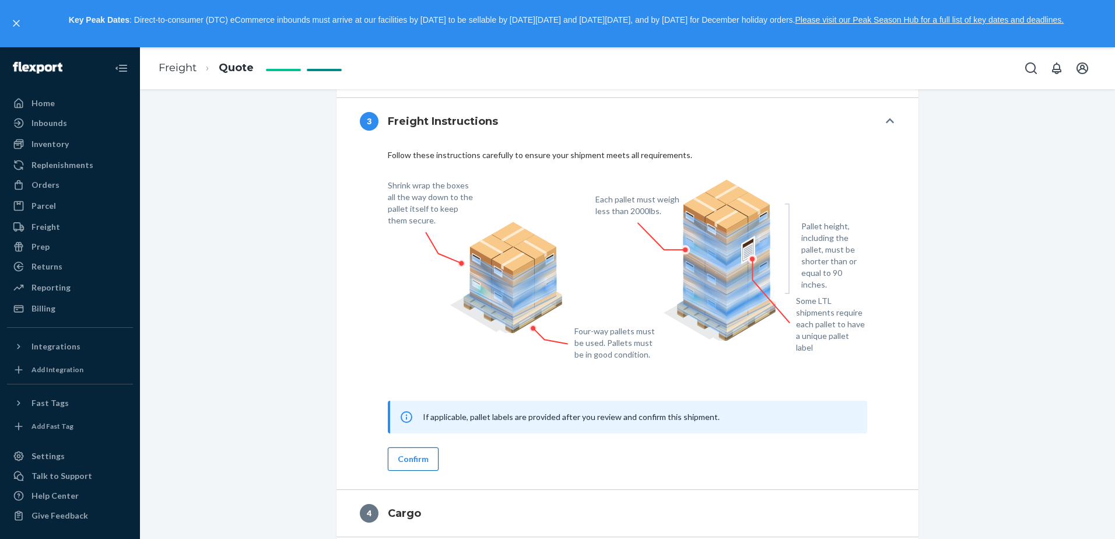
click at [423, 457] on button "Confirm" at bounding box center [413, 458] width 51 height 23
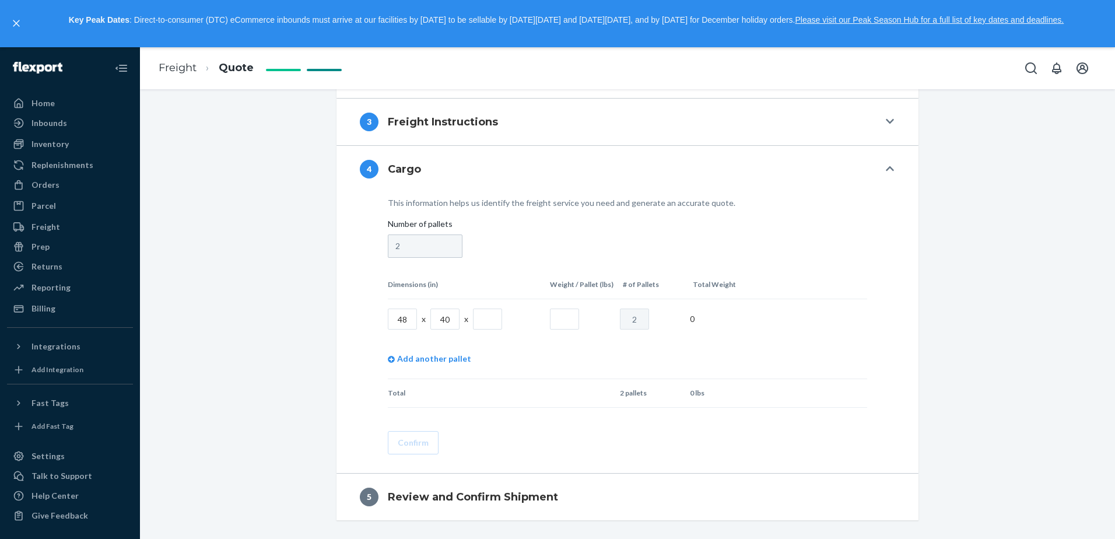
click at [478, 315] on input "text" at bounding box center [487, 319] width 29 height 21
type input "40"
click at [545, 319] on td at bounding box center [580, 319] width 70 height 40
click at [557, 314] on input "text" at bounding box center [564, 319] width 29 height 21
type input "400"
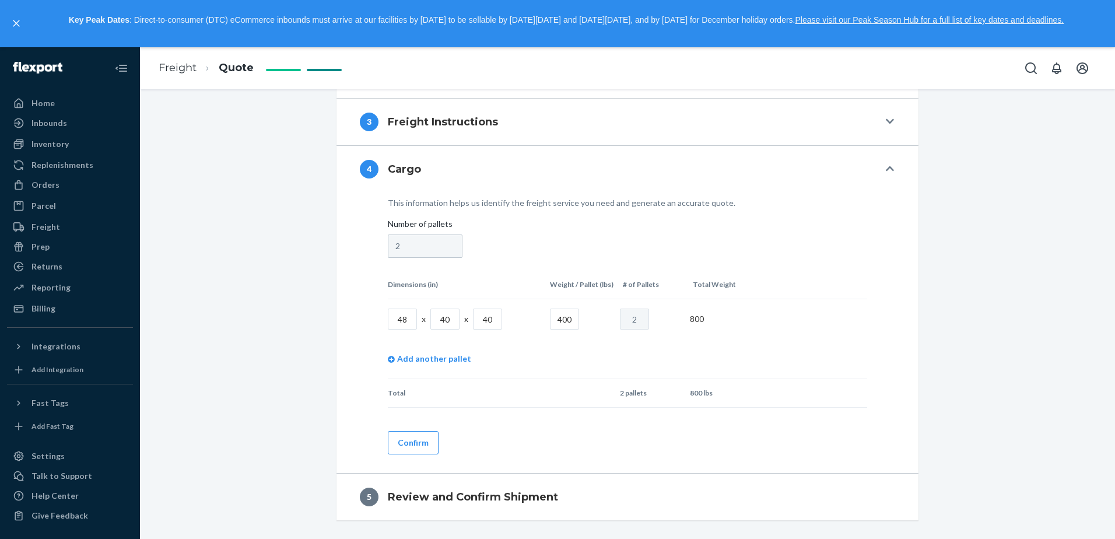
click at [434, 440] on div "Confirm" at bounding box center [627, 438] width 479 height 33
click at [423, 439] on button "Confirm" at bounding box center [413, 442] width 51 height 23
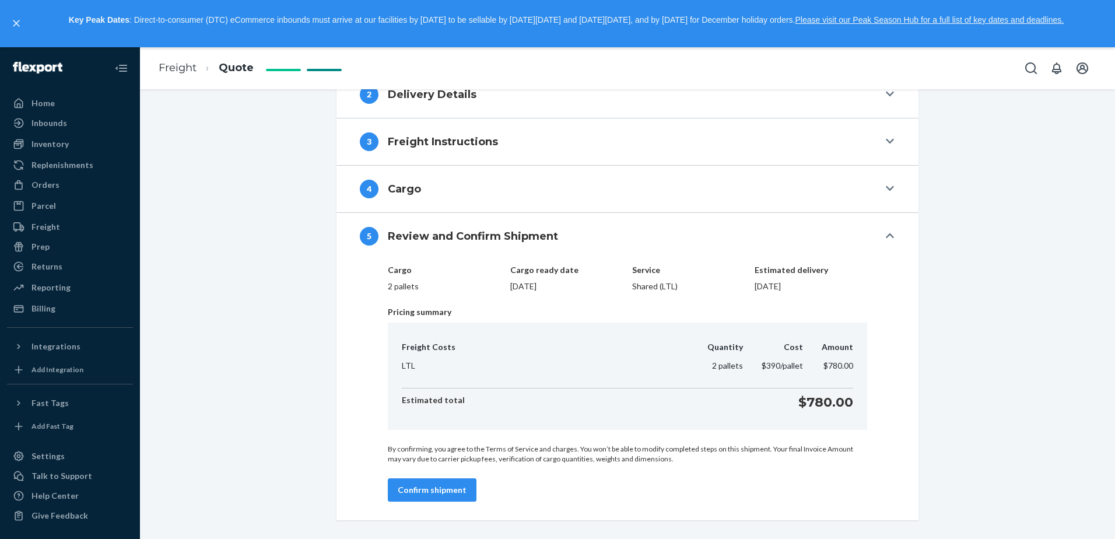
scroll to position [330, 0]
click at [450, 496] on button "Confirm shipment" at bounding box center [432, 489] width 89 height 23
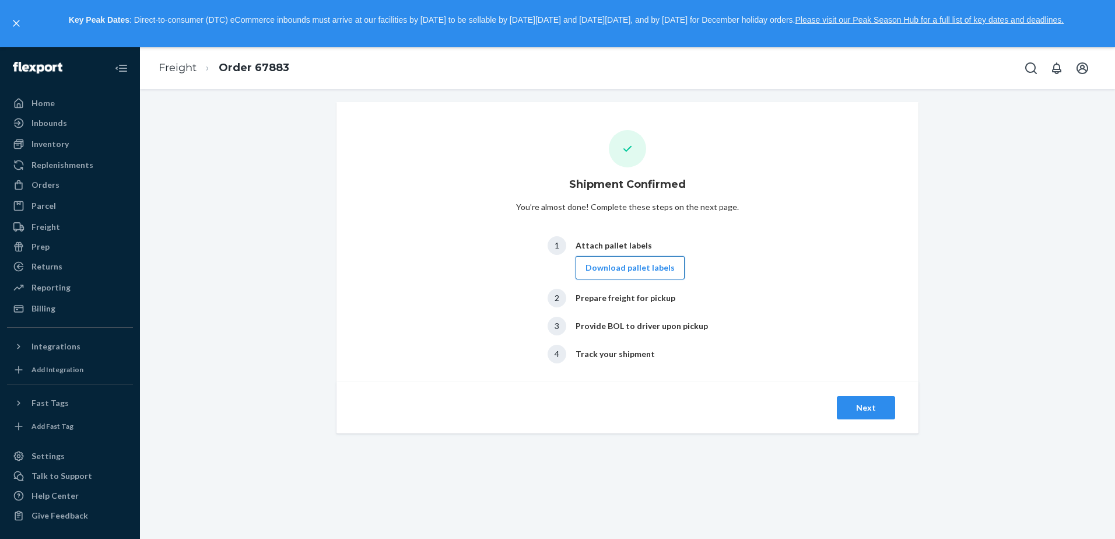
click at [632, 264] on button "Download pallet labels" at bounding box center [630, 267] width 109 height 23
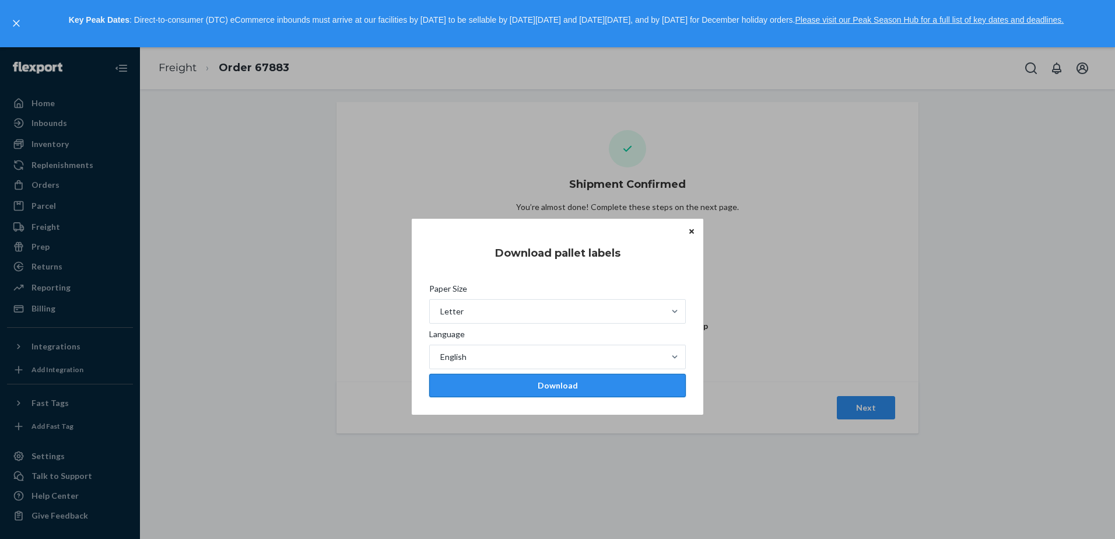
click at [590, 380] on div "Download" at bounding box center [557, 386] width 237 height 12
click at [690, 230] on icon "Close" at bounding box center [691, 231] width 5 height 5
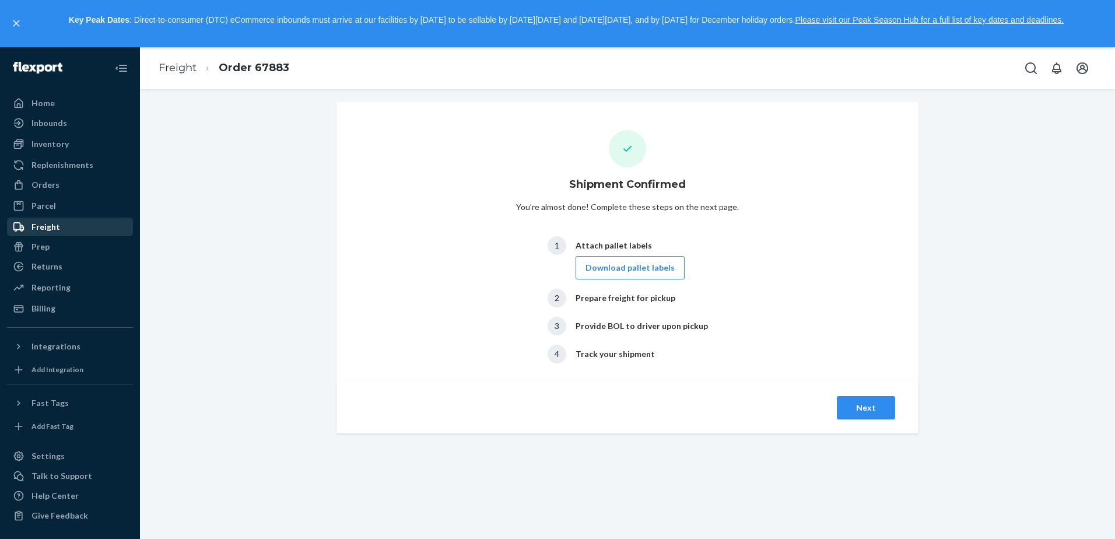
click at [81, 227] on div "Freight" at bounding box center [70, 227] width 124 height 16
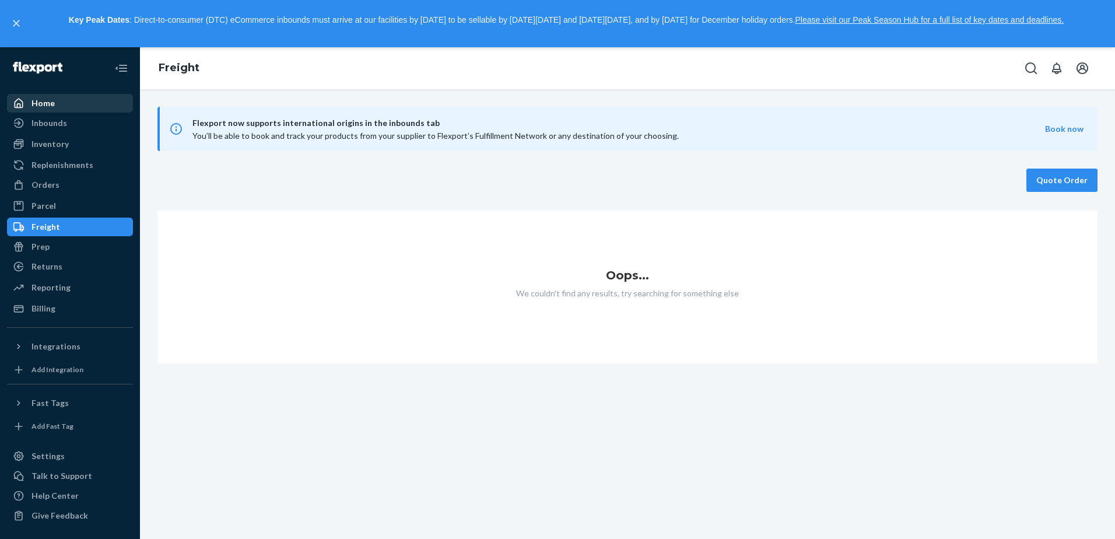
click at [57, 102] on div "Home" at bounding box center [70, 103] width 124 height 16
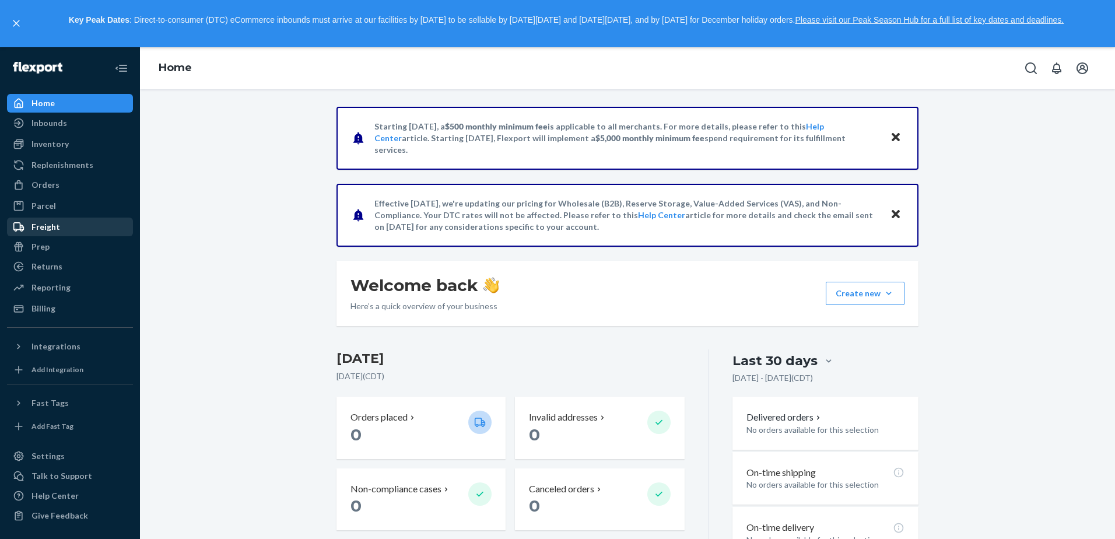
click at [97, 225] on div "Freight" at bounding box center [70, 227] width 124 height 16
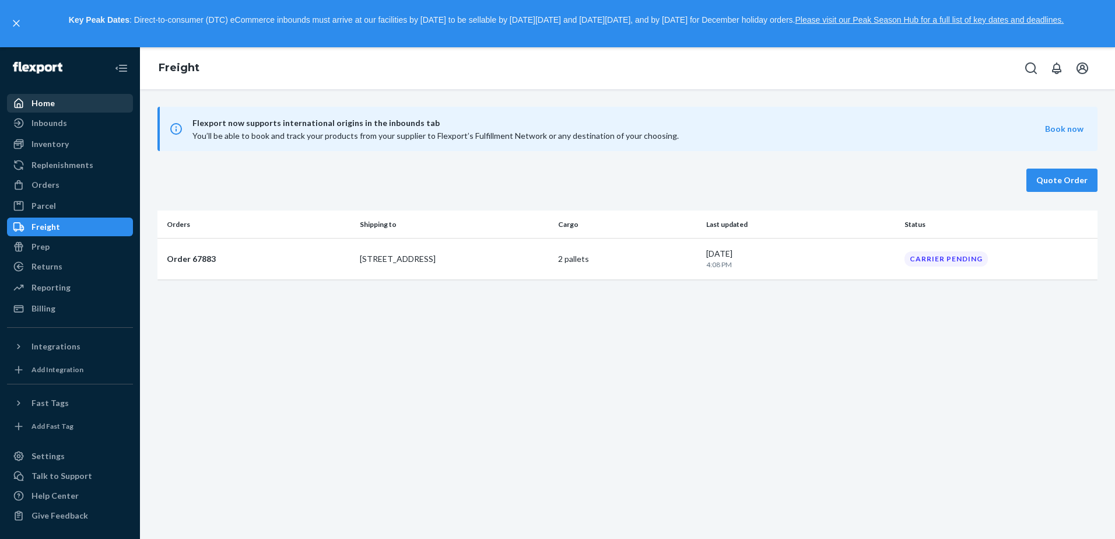
click at [77, 104] on div "Home" at bounding box center [70, 103] width 124 height 16
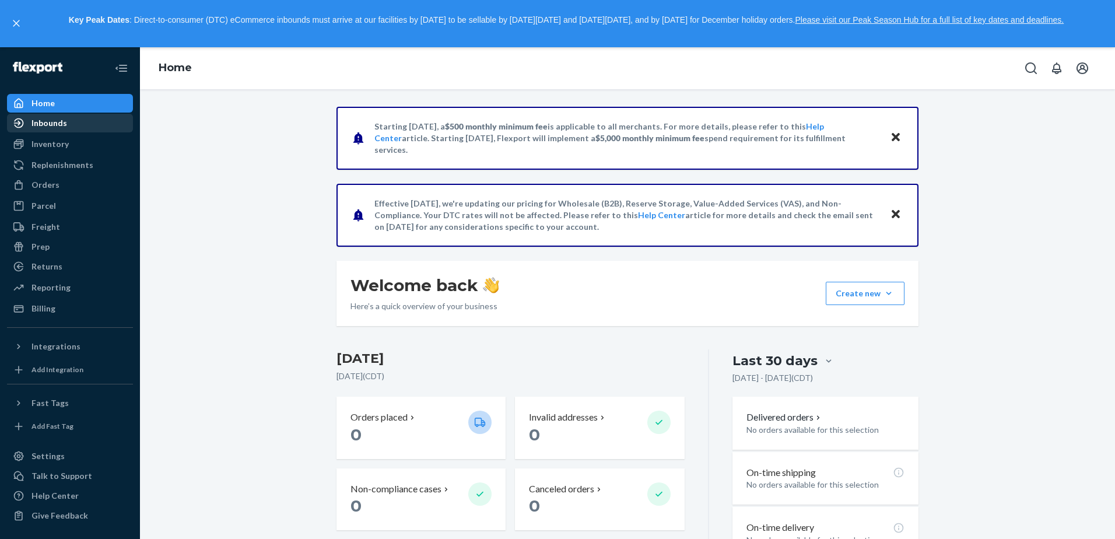
click at [76, 125] on div "Inbounds" at bounding box center [70, 123] width 124 height 16
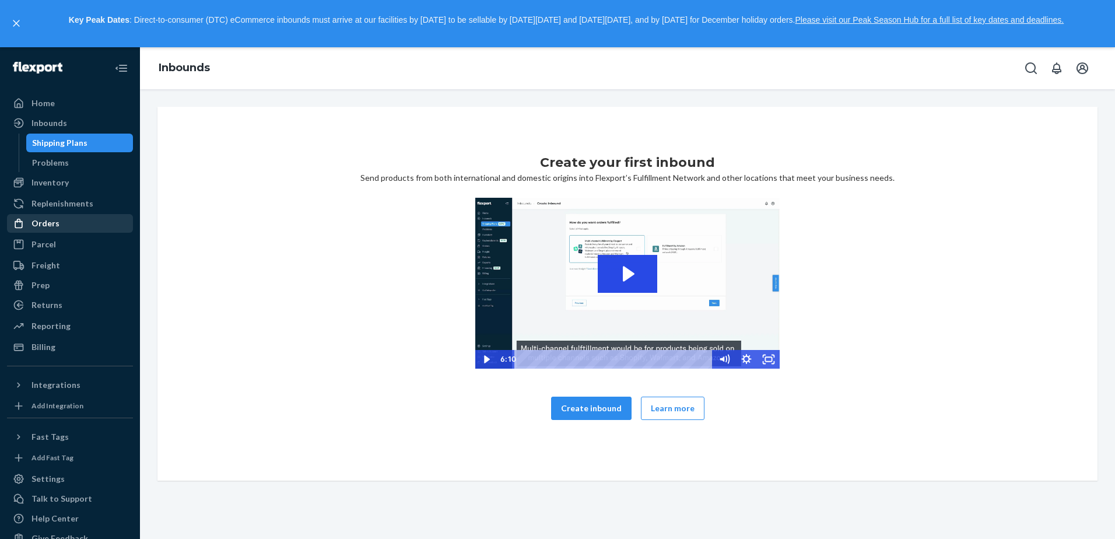
click at [61, 218] on div "Orders" at bounding box center [70, 223] width 124 height 16
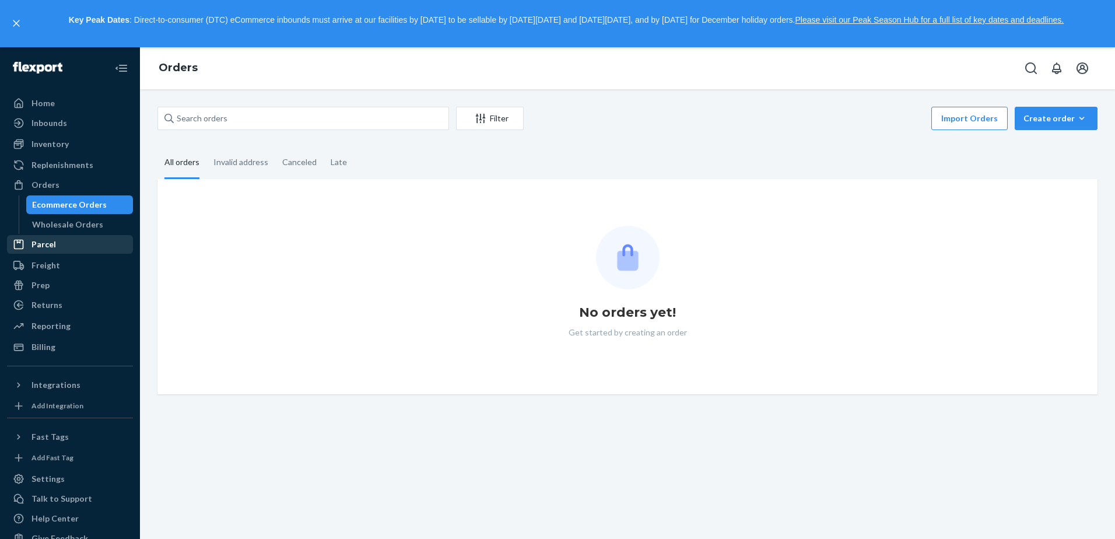
click at [56, 240] on div "Parcel" at bounding box center [70, 244] width 124 height 16
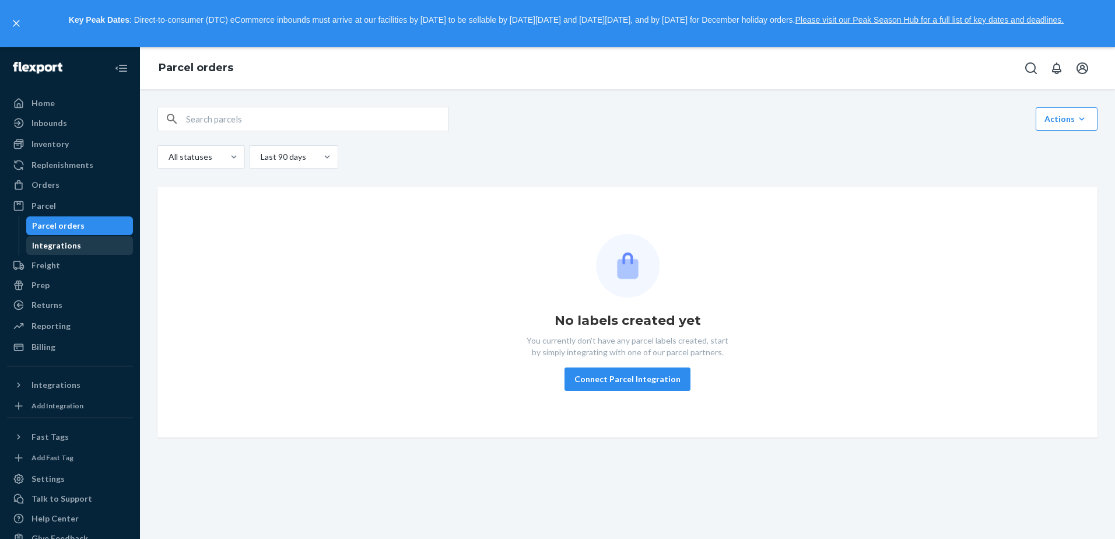
click at [68, 246] on div "Integrations" at bounding box center [56, 246] width 49 height 12
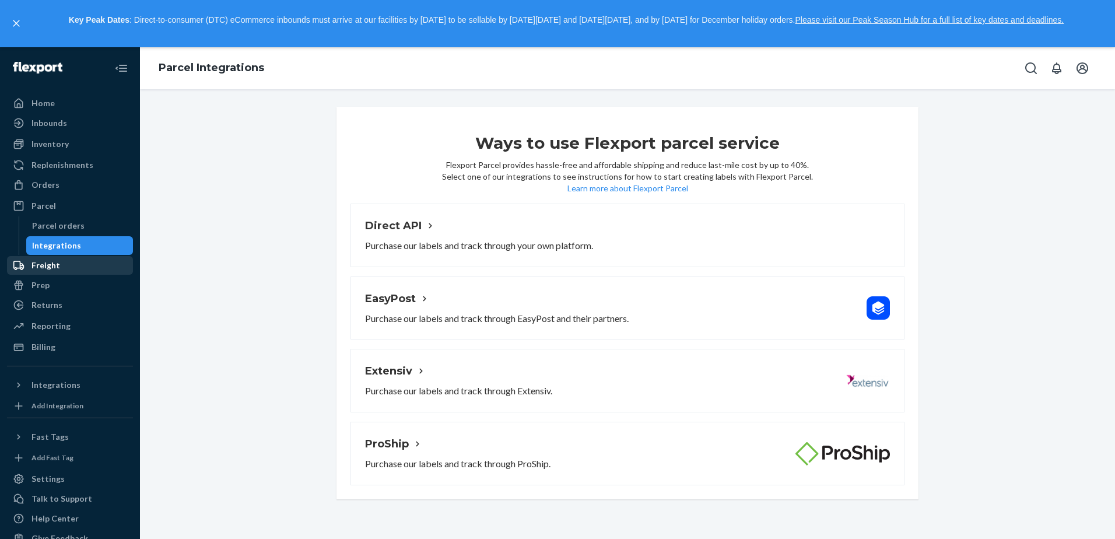
click at [83, 266] on div "Freight" at bounding box center [70, 265] width 124 height 16
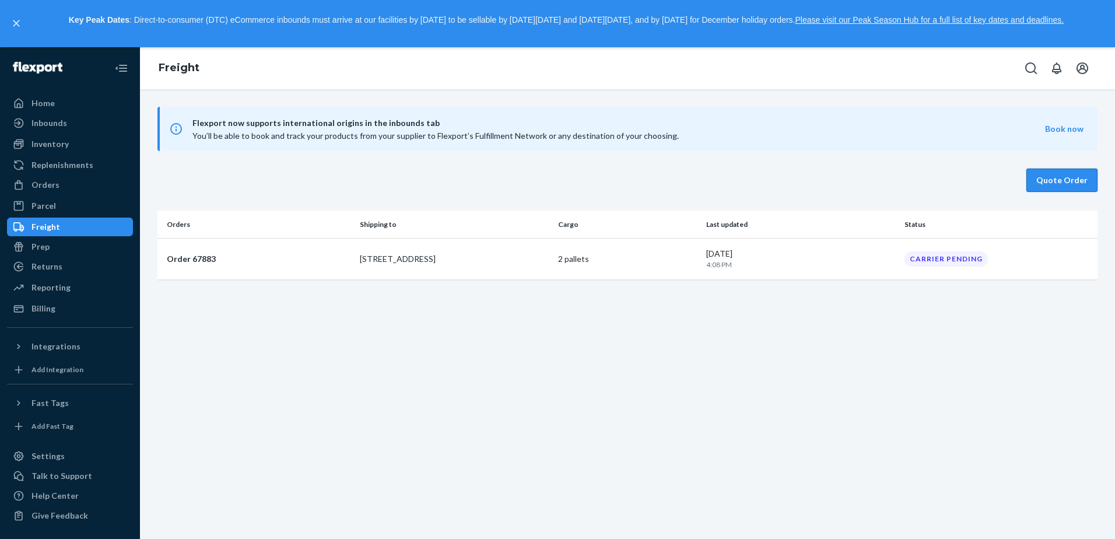
click at [1065, 183] on button "Quote Order" at bounding box center [1061, 180] width 71 height 23
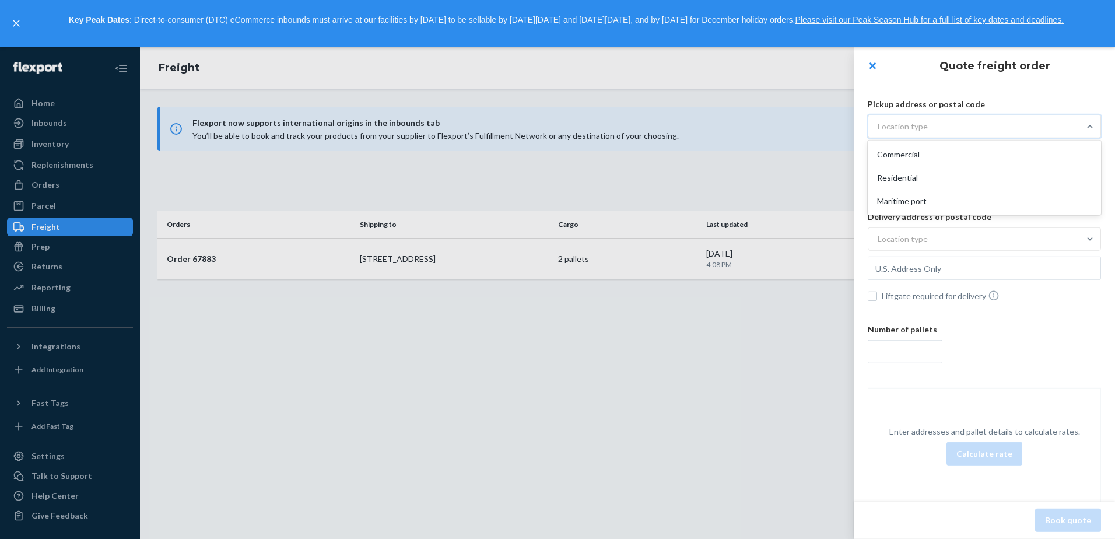
click at [973, 129] on div "Location type" at bounding box center [973, 126] width 211 height 21
click at [820, 127] on input "option Commercial focused, 1 of 3. 3 results available. Use Up and Down to choo…" at bounding box center [820, 127] width 0 height 0
click at [969, 146] on div "Commercial" at bounding box center [984, 154] width 229 height 23
click at [820, 127] on input "option Commercial focused, 1 of 3. 3 results available. Use Up and Down to choo…" at bounding box center [820, 127] width 0 height 0
click at [961, 157] on input "text" at bounding box center [984, 155] width 233 height 23
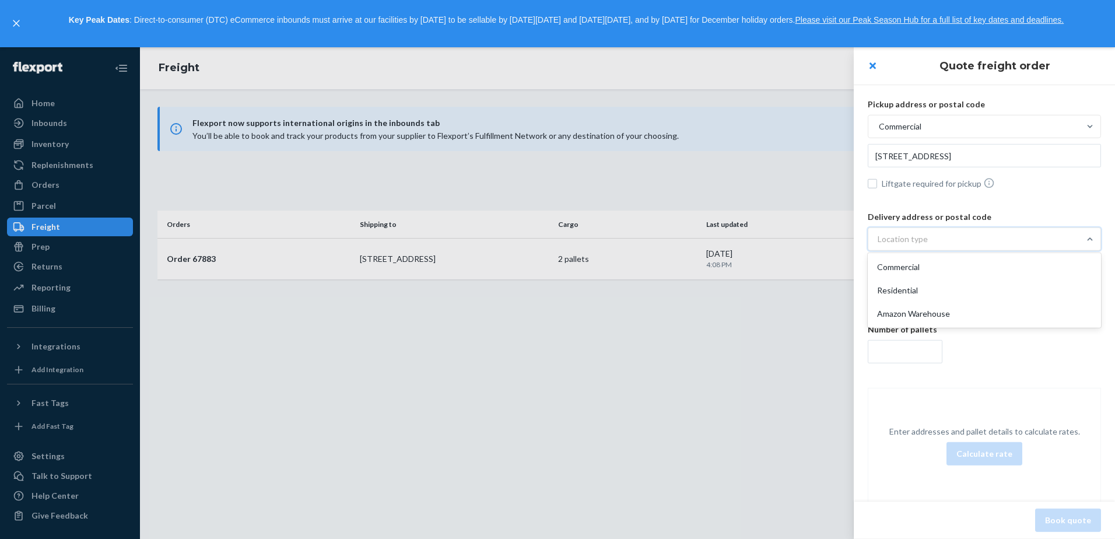
click at [930, 239] on div "Location type" at bounding box center [973, 239] width 211 height 21
click at [820, 239] on input "option Commercial focused, 1 of 3. 3 results available. Use Up and Down to choo…" at bounding box center [820, 239] width 0 height 0
click at [921, 264] on div "Commercial" at bounding box center [984, 266] width 229 height 23
click at [820, 239] on input "option Commercial focused, 1 of 3. 3 results available. Use Up and Down to choo…" at bounding box center [820, 239] width 0 height 0
type input "[STREET_ADDRESS]"
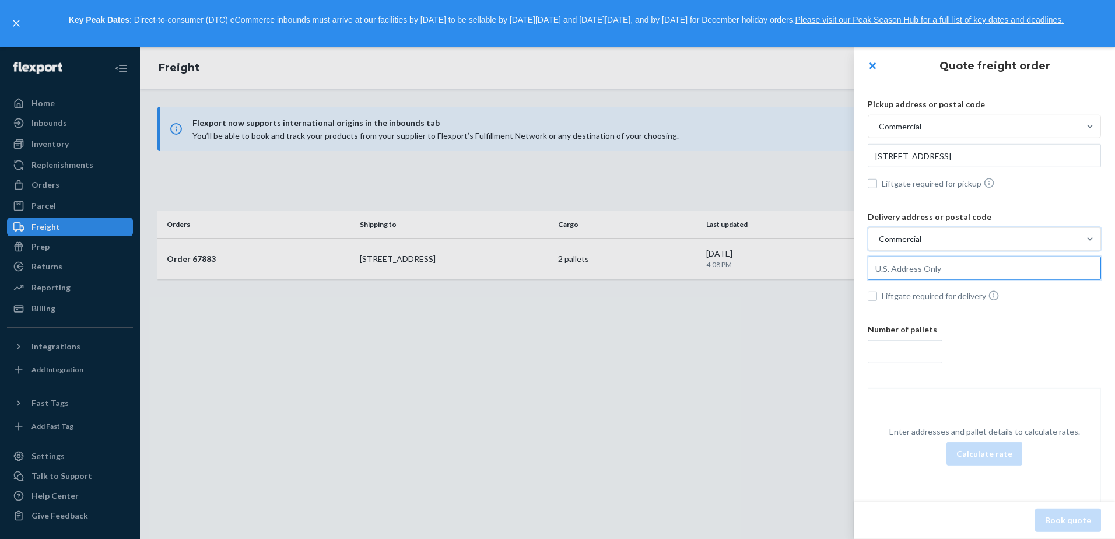
click at [921, 167] on input "text" at bounding box center [984, 155] width 233 height 23
type input "2"
paste input "[STREET_ADDRESS]"
type input "[STREET_ADDRESS]"
click at [898, 345] on input "number" at bounding box center [905, 351] width 75 height 23
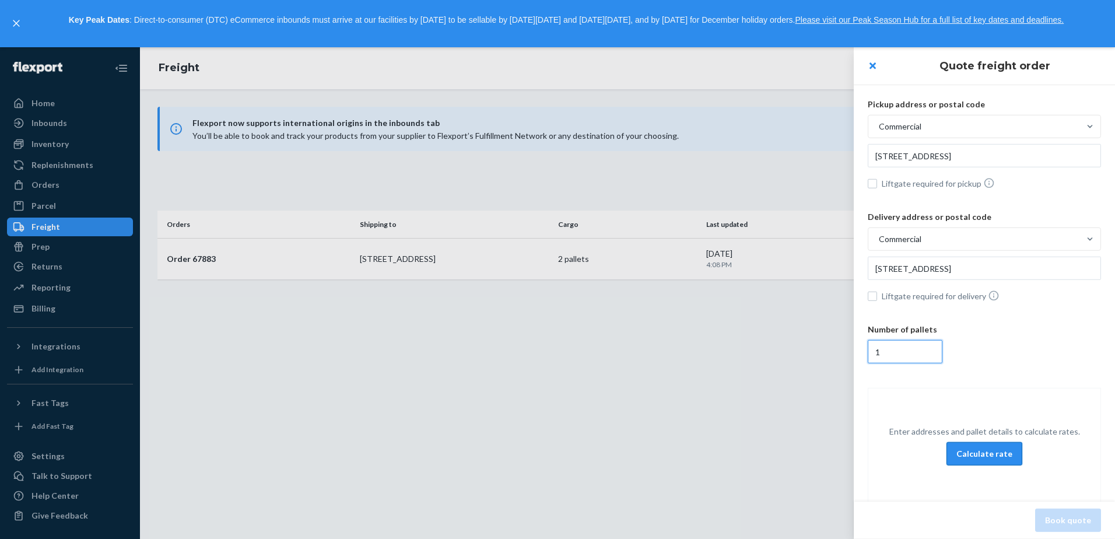
type input "1"
click at [979, 457] on button "Calculate rate" at bounding box center [985, 453] width 76 height 23
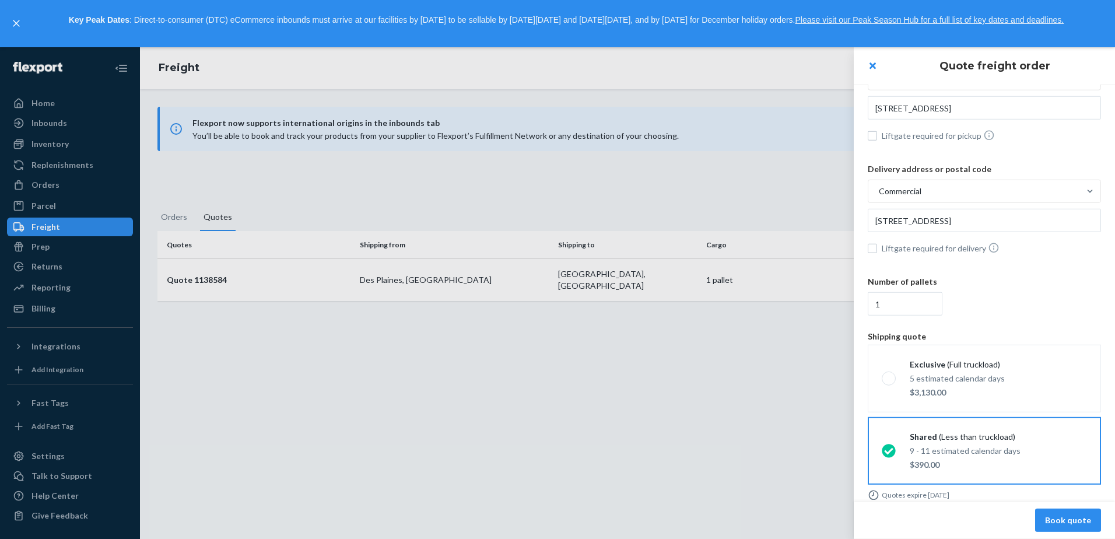
scroll to position [59, 0]
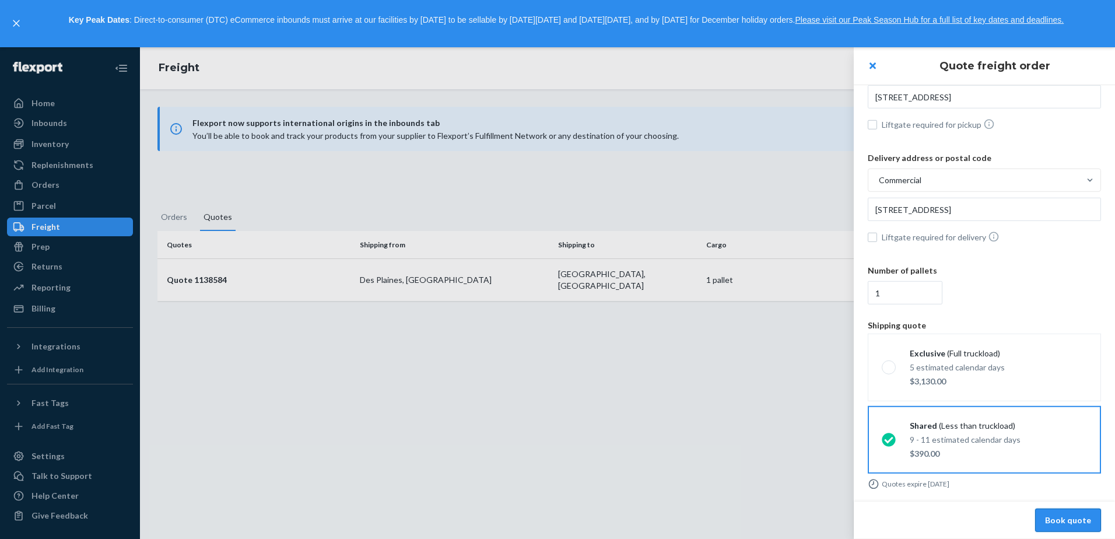
click at [1087, 520] on button "Book quote" at bounding box center [1068, 520] width 66 height 23
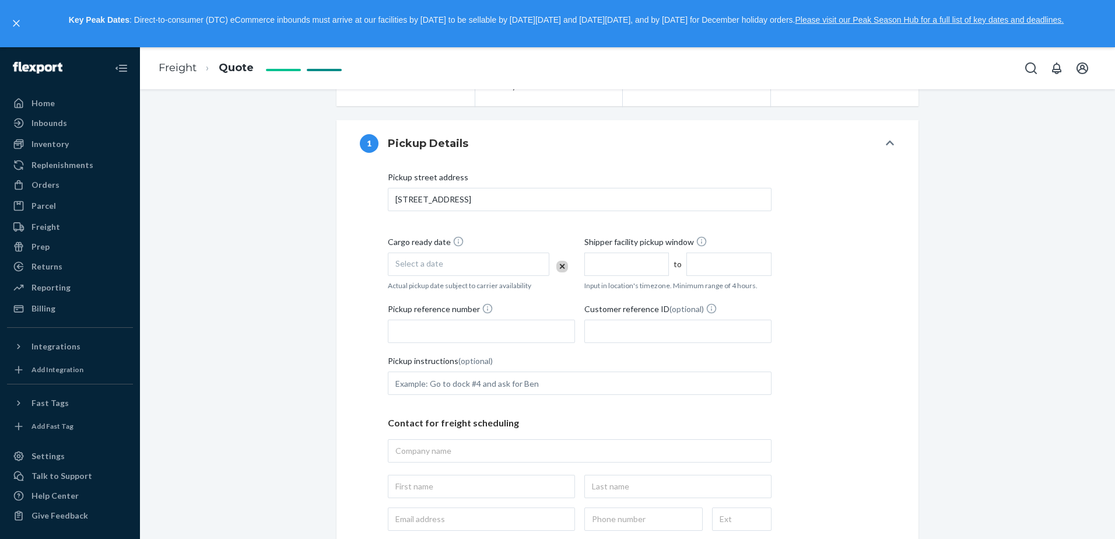
scroll to position [292, 0]
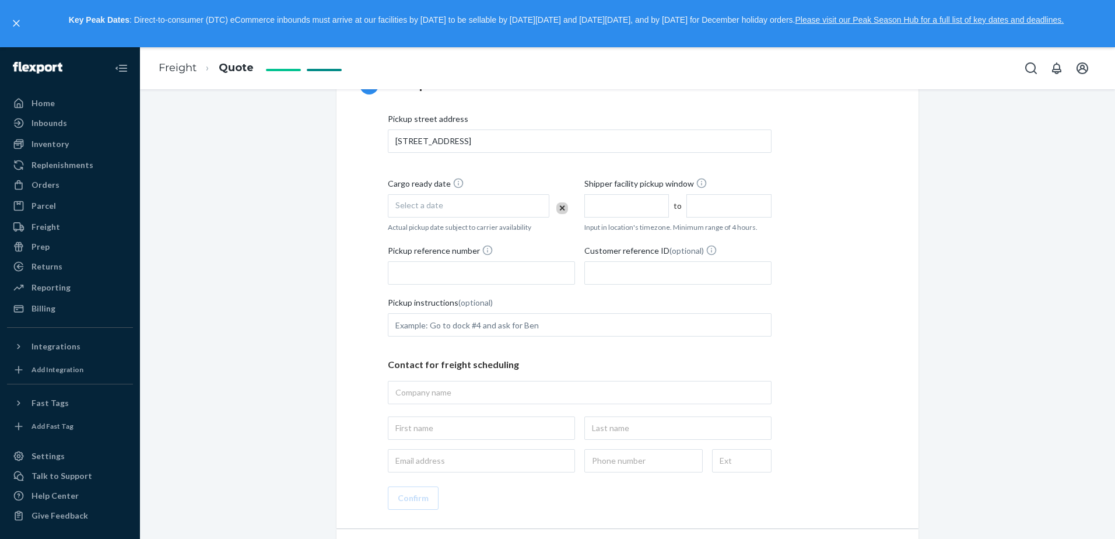
click at [488, 209] on div "Select a date" at bounding box center [469, 205] width 162 height 23
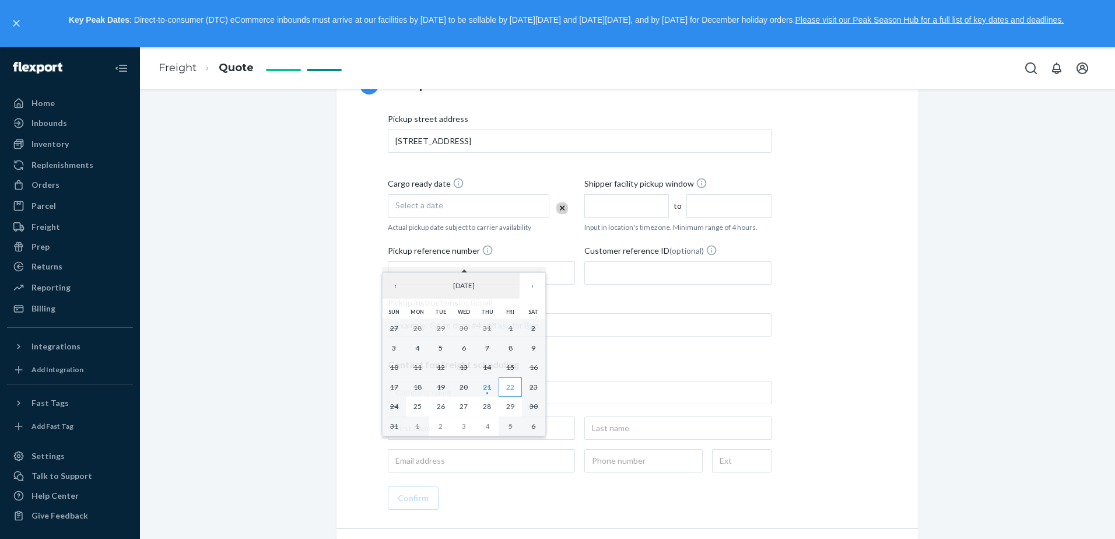
click at [504, 387] on button "22" at bounding box center [510, 387] width 23 height 20
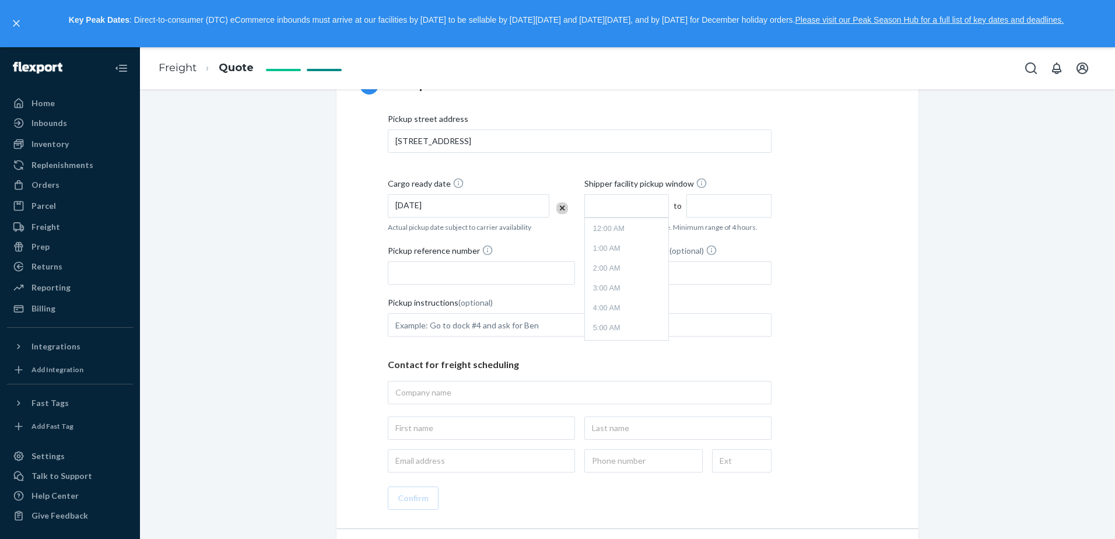
scroll to position [268, 0]
click at [628, 200] on input "text" at bounding box center [626, 205] width 85 height 23
click at [628, 259] on li "9:00 AM" at bounding box center [626, 256] width 79 height 17
type input "9:00 AM"
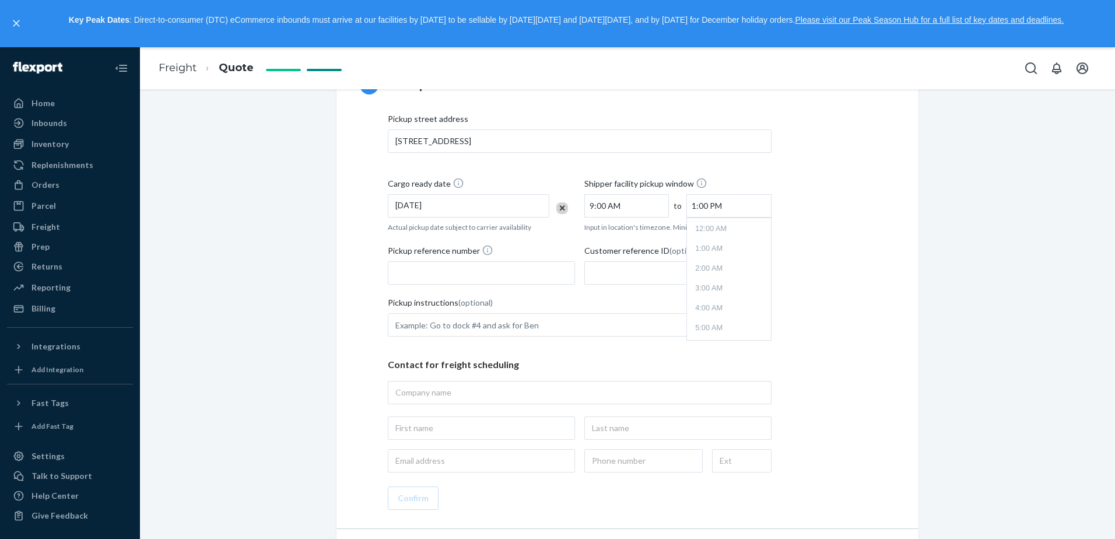
click at [733, 209] on input "1:00 PM" at bounding box center [728, 205] width 85 height 23
click at [715, 294] on li "5:00 PM" at bounding box center [728, 299] width 79 height 17
type input "5:00 PM"
click at [510, 274] on input "Pickup reference number" at bounding box center [481, 272] width 187 height 23
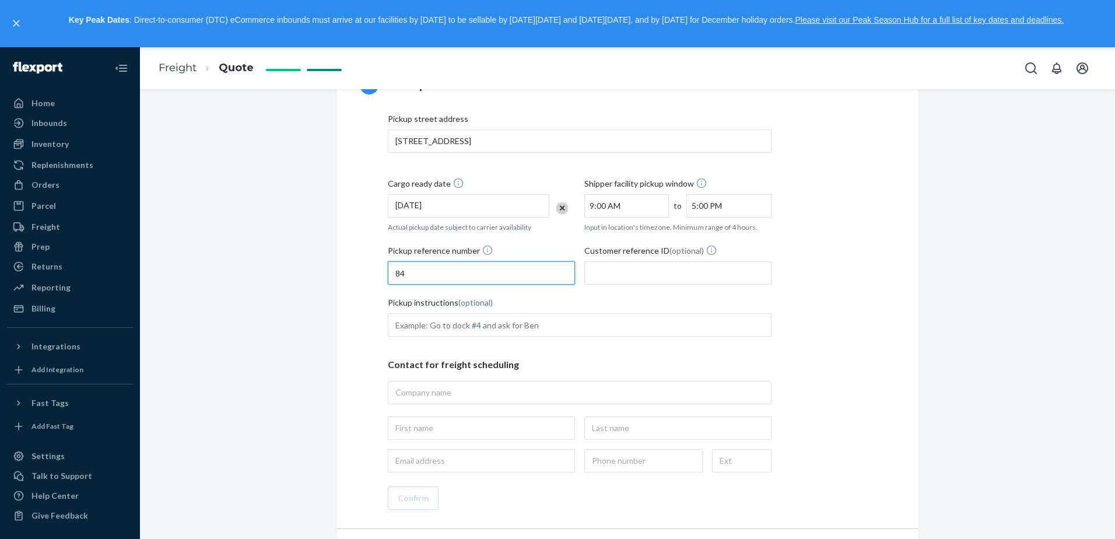
type input "8"
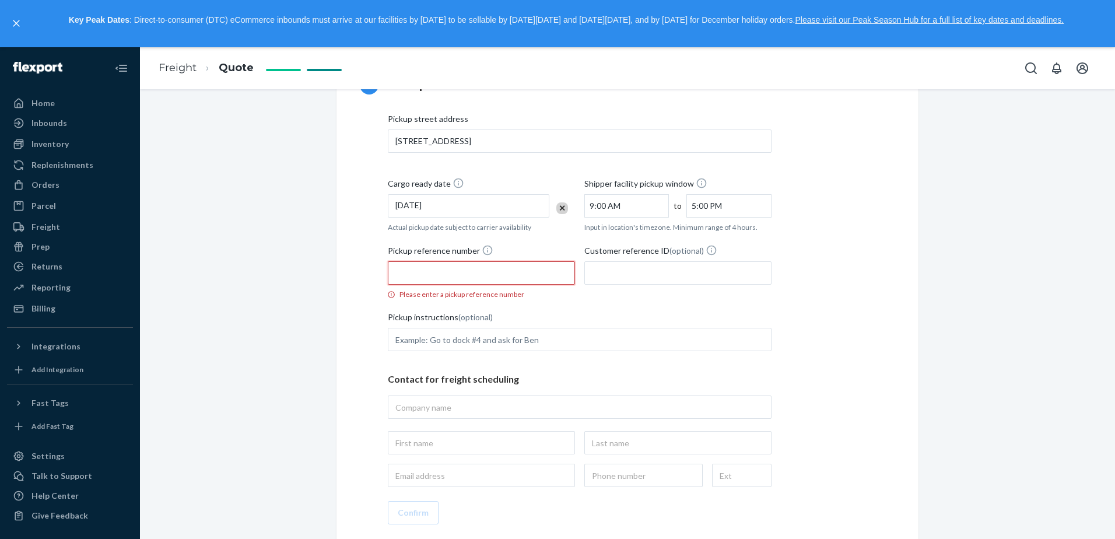
click at [500, 272] on input "Pickup reference number Please enter a pickup reference number" at bounding box center [481, 272] width 187 height 23
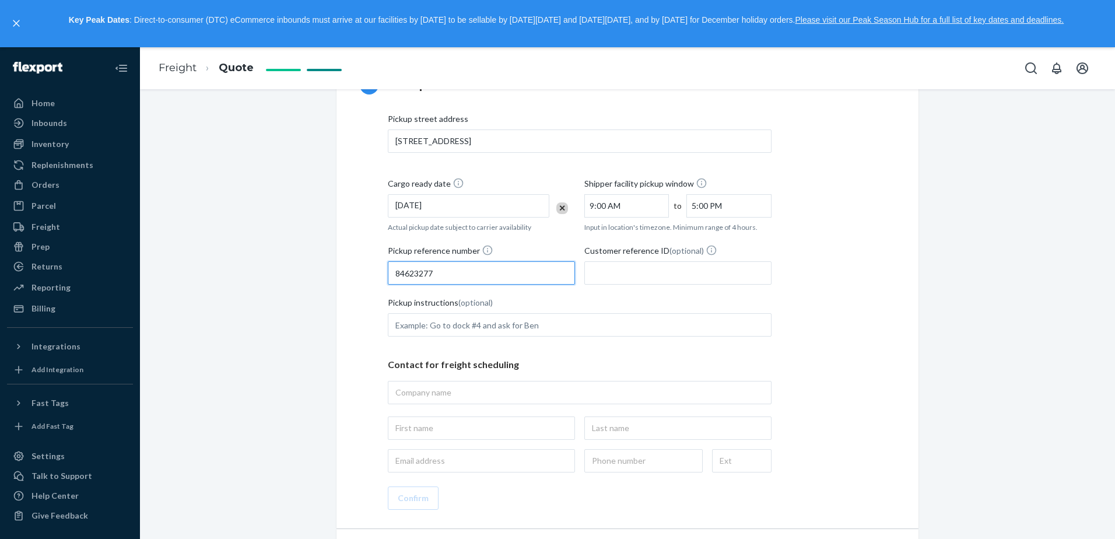
type input "84623277"
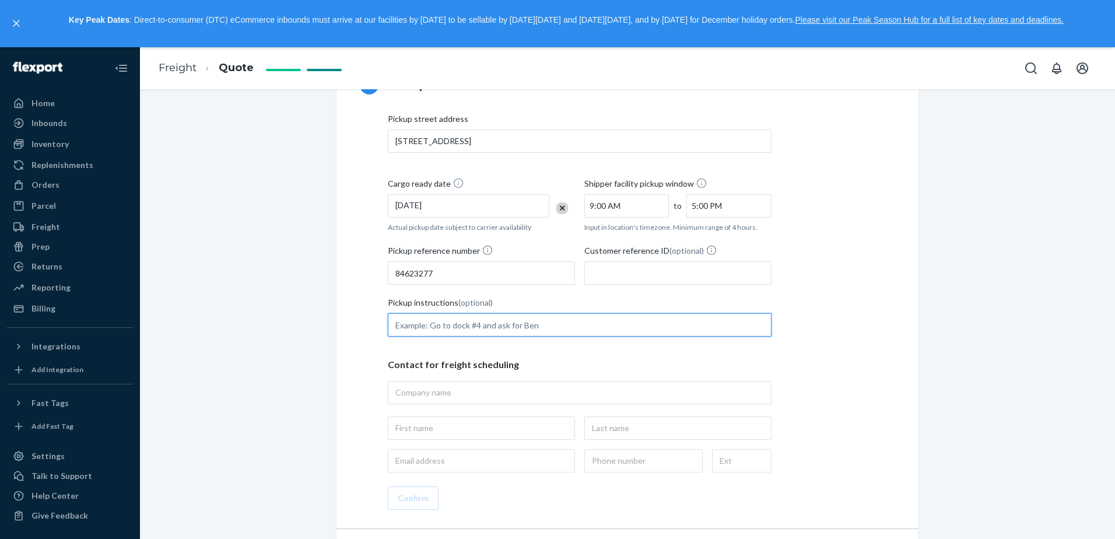
click at [502, 323] on input "Pickup instructions (optional)" at bounding box center [580, 324] width 384 height 23
type input "go to dock door 14"
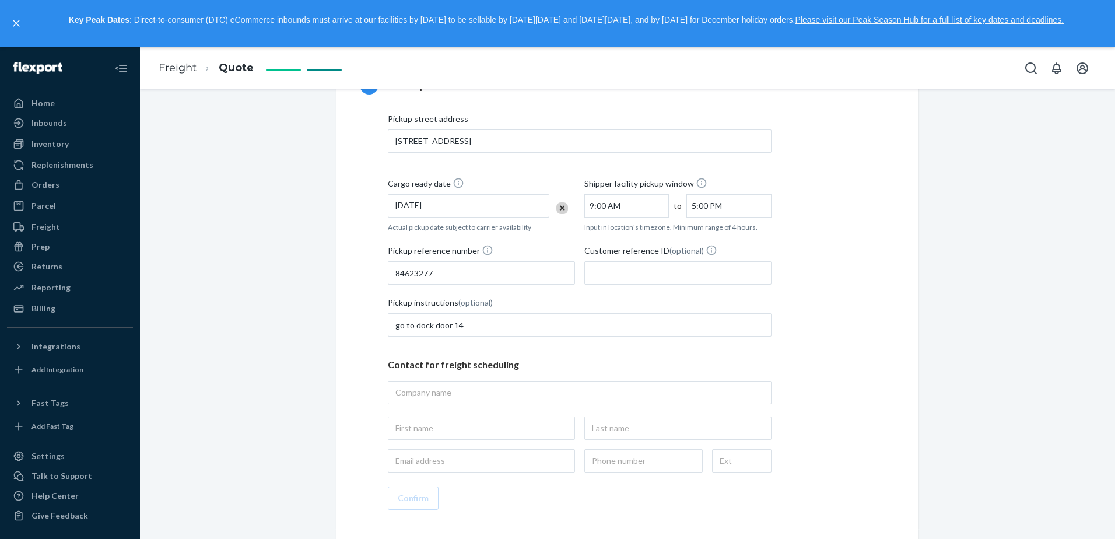
click at [517, 379] on div "Contact for freight scheduling" at bounding box center [580, 411] width 384 height 124
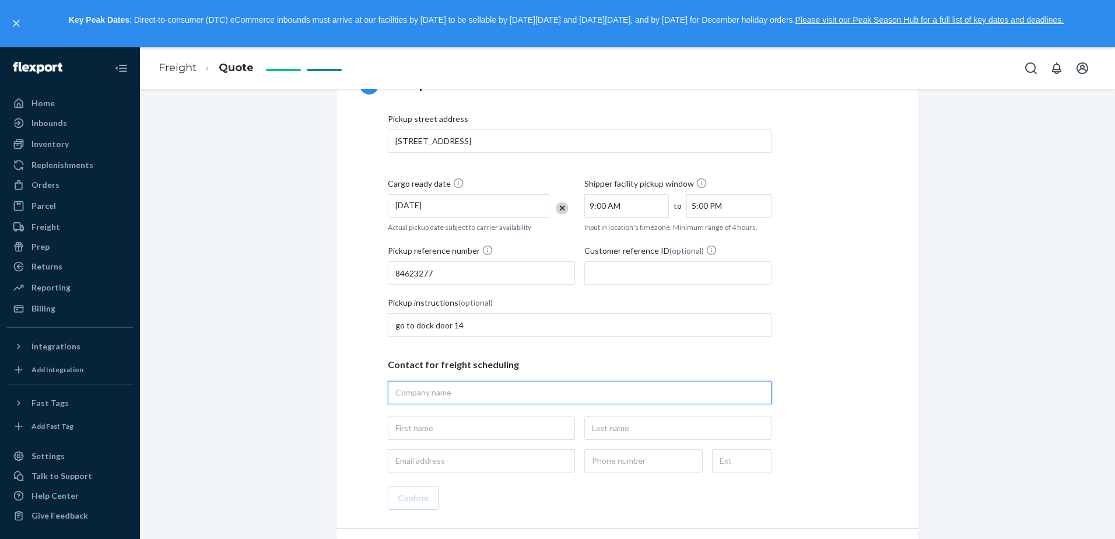
click at [517, 399] on input "text" at bounding box center [580, 392] width 384 height 23
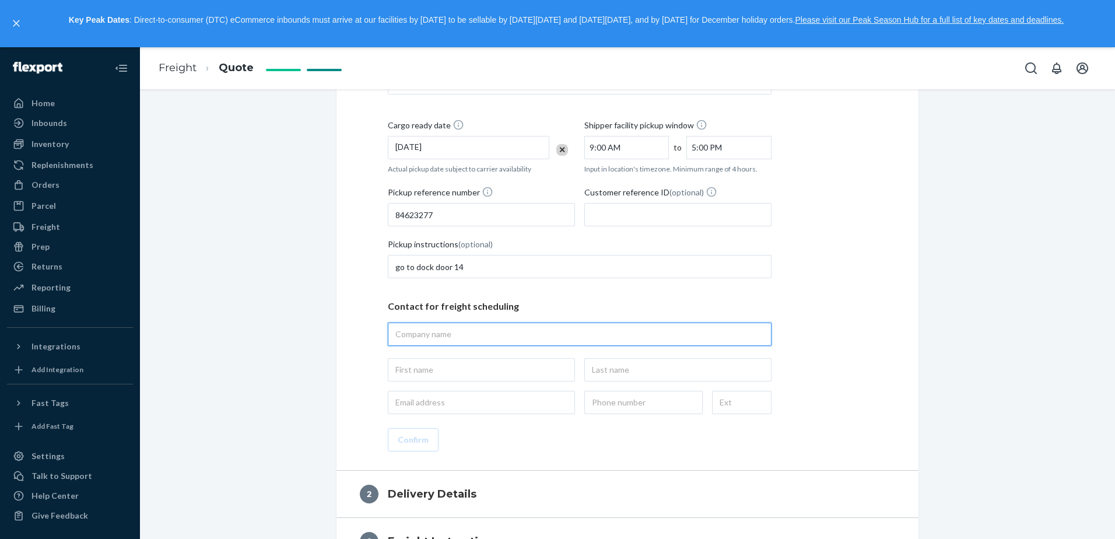
scroll to position [408, 0]
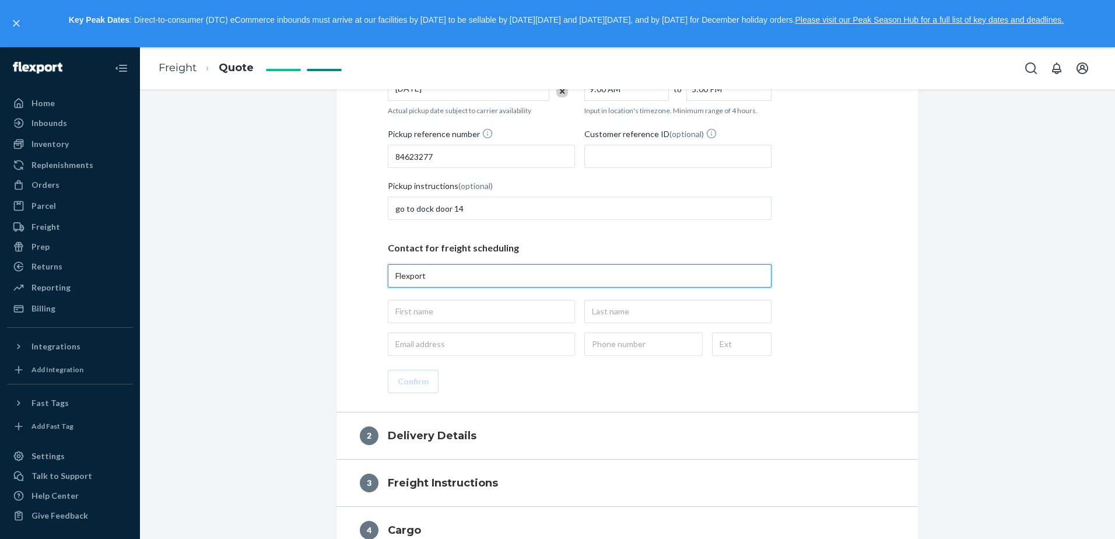
type input "Flexport"
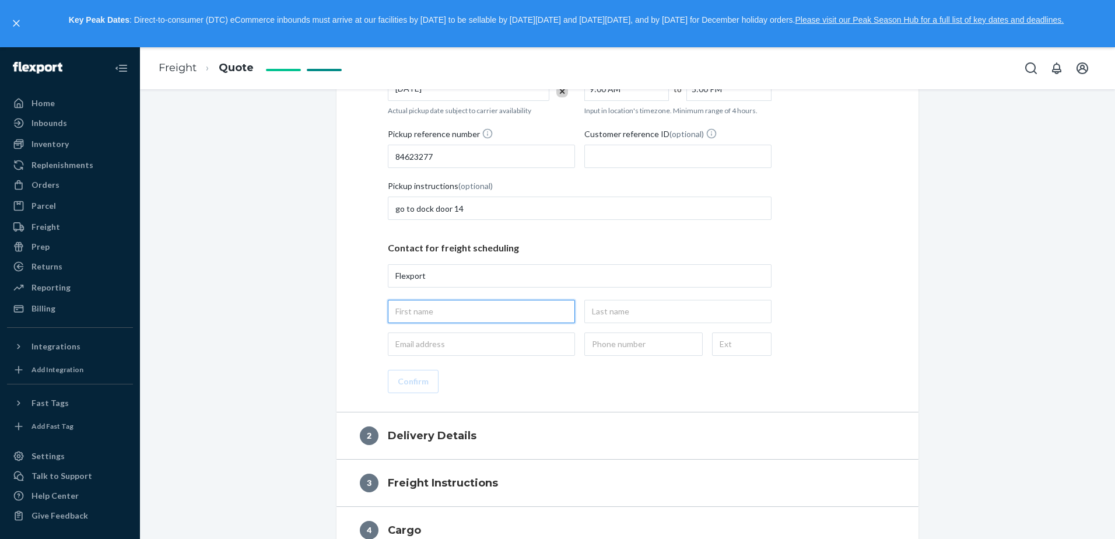
type input "Flexport, [STREET_ADDRESS]"
click at [494, 321] on input "text" at bounding box center [481, 311] width 187 height 23
type input "m"
type input "[PERSON_NAME]"
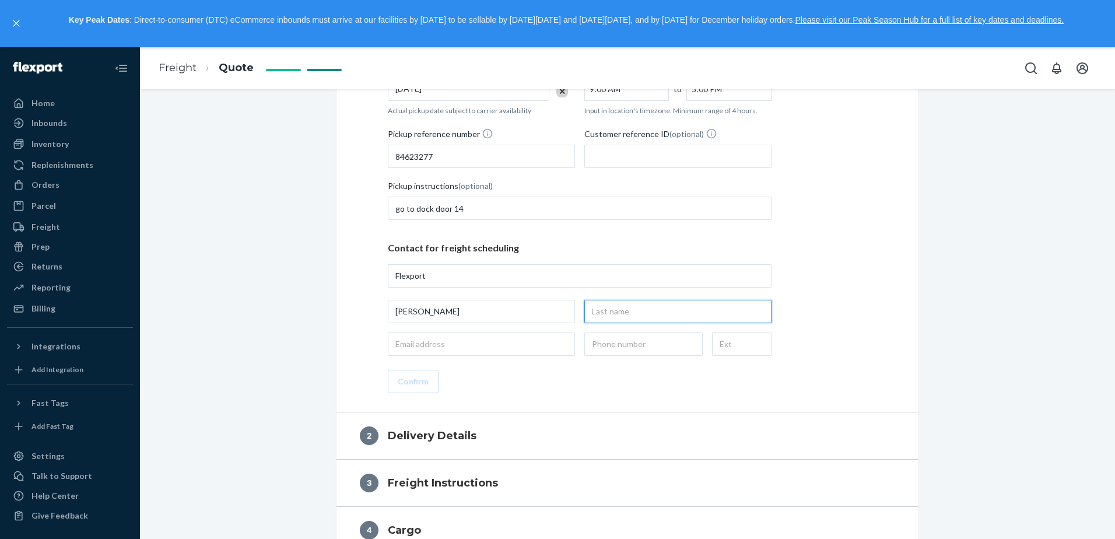
click at [618, 309] on input "text" at bounding box center [677, 311] width 187 height 23
type input "Maraban"
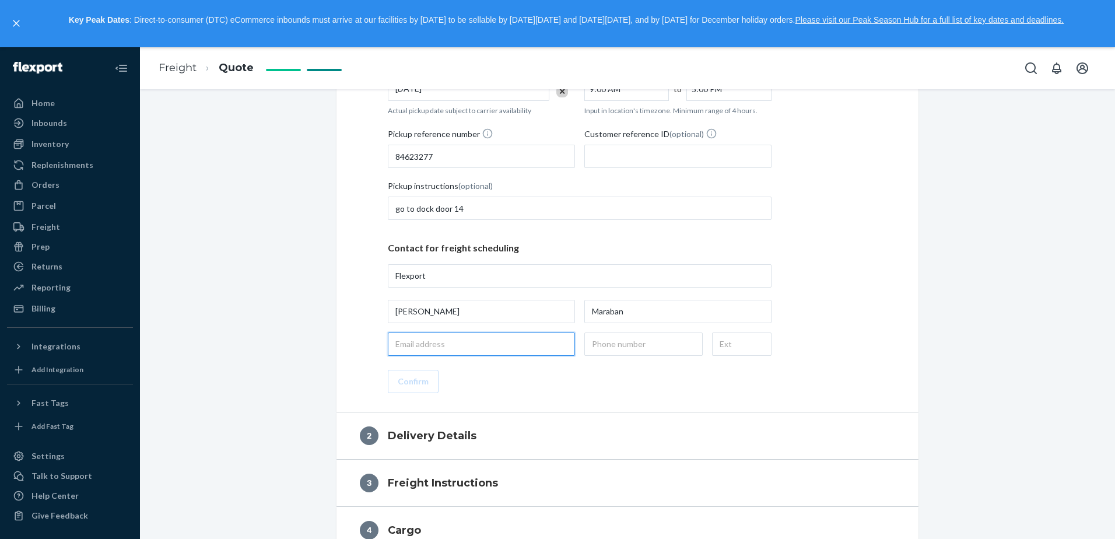
click at [539, 338] on input "email" at bounding box center [481, 343] width 187 height 23
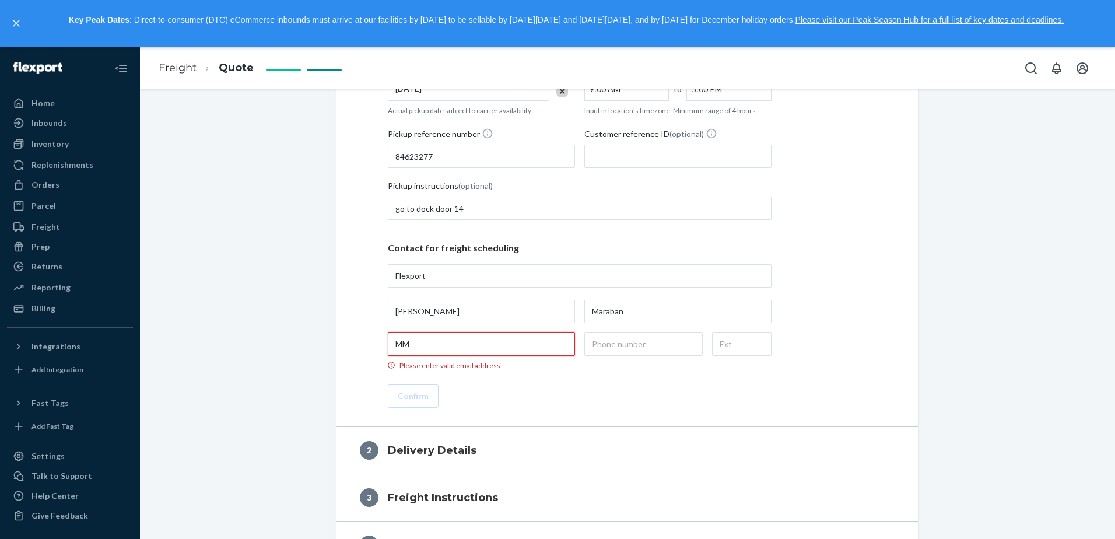
type input "M"
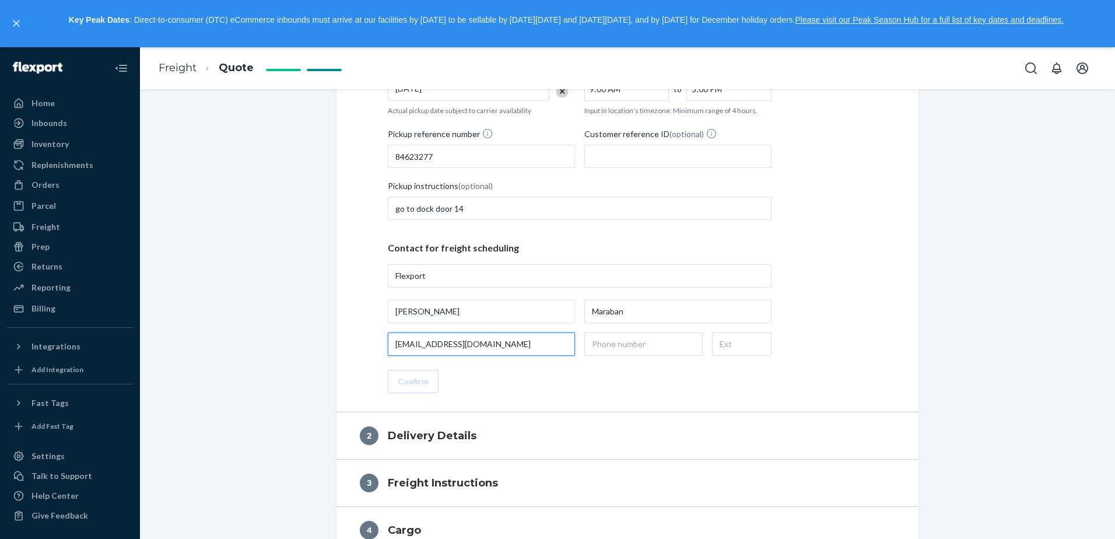
type input "[EMAIL_ADDRESS][DOMAIN_NAME]"
click at [628, 347] on input "text" at bounding box center [643, 343] width 118 height 23
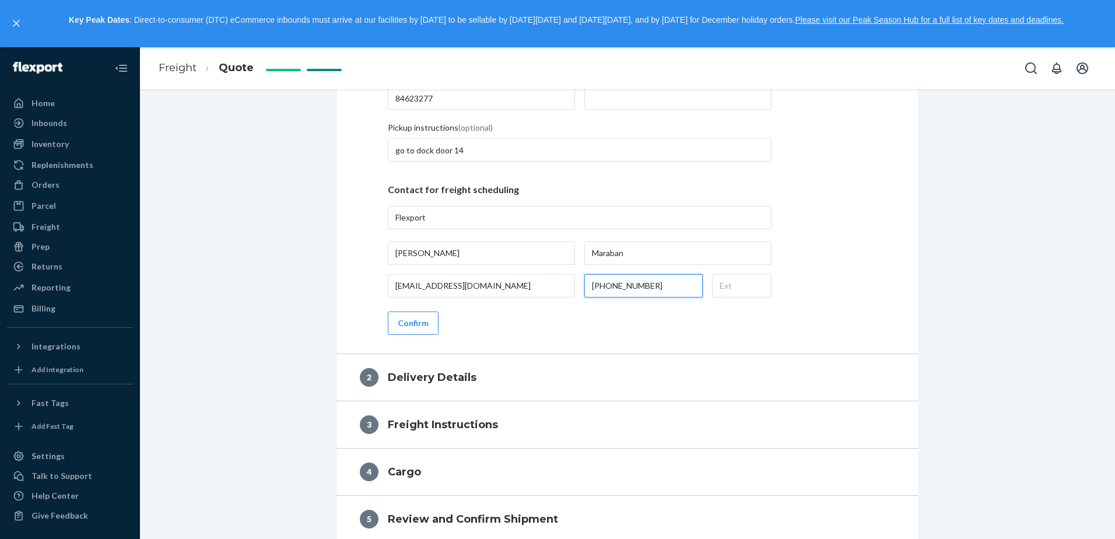
type input "[PHONE_NUMBER]"
click at [808, 325] on div "Pickup street address [GEOGRAPHIC_DATA], [STREET_ADDRESS] Cargo ready date [DAT…" at bounding box center [627, 136] width 535 height 397
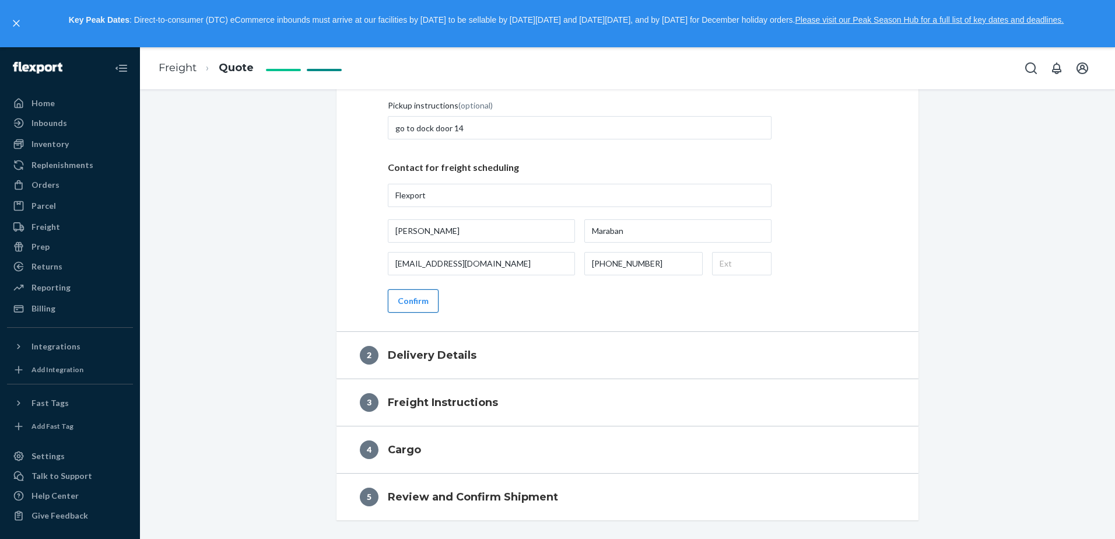
click at [413, 296] on button "Confirm" at bounding box center [413, 300] width 51 height 23
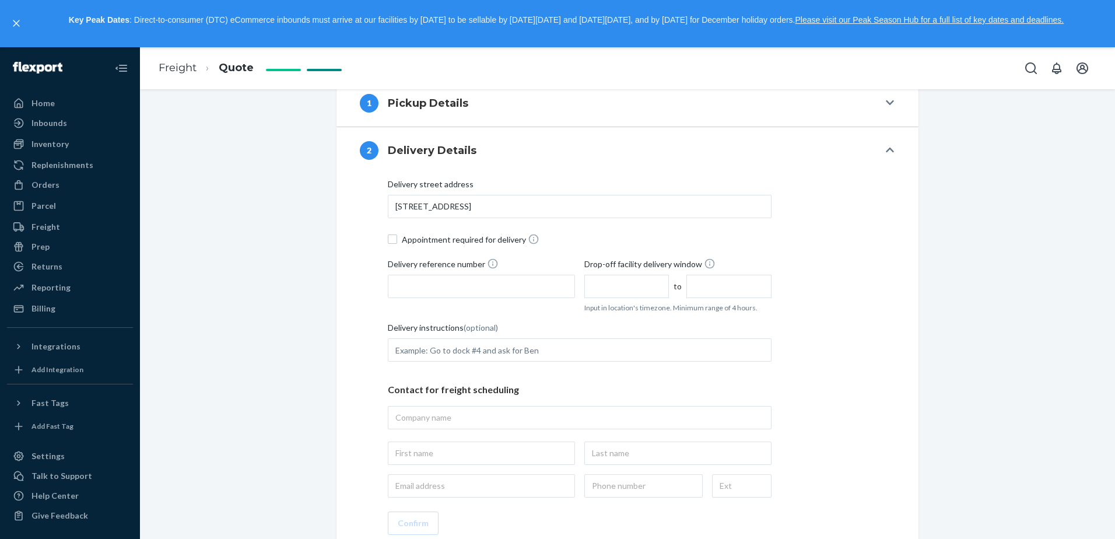
scroll to position [215, 0]
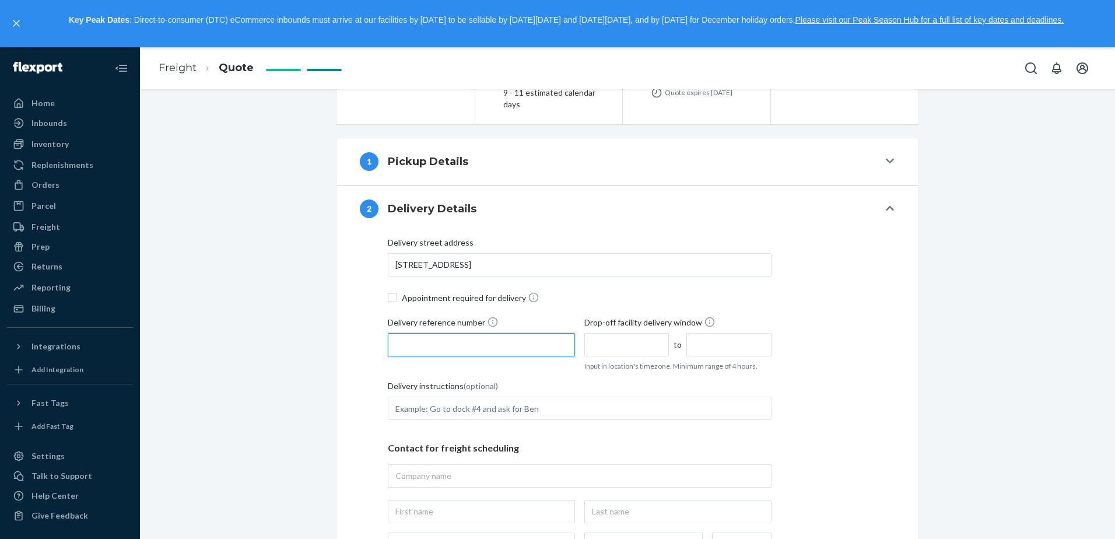
click at [521, 341] on input "Delivery reference number" at bounding box center [481, 344] width 187 height 23
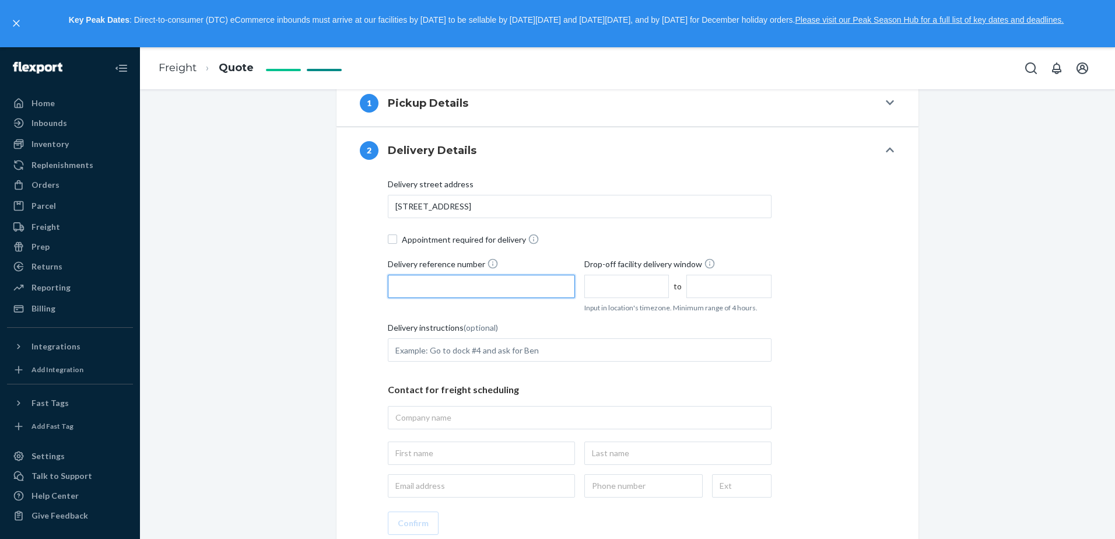
scroll to position [332, 0]
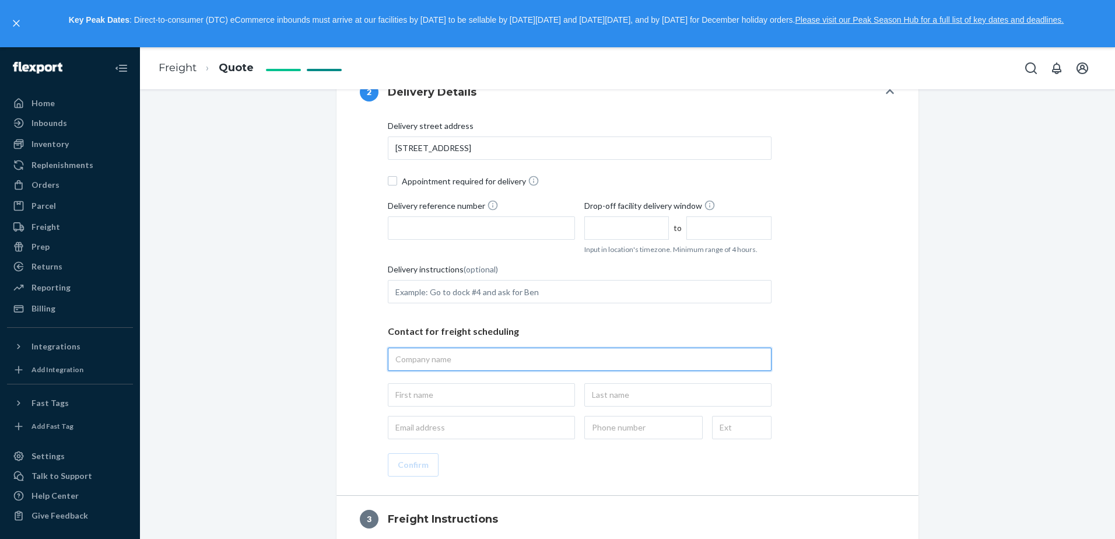
drag, startPoint x: 495, startPoint y: 357, endPoint x: 504, endPoint y: 351, distance: 11.3
click at [499, 354] on input "text" at bounding box center [580, 359] width 384 height 23
paste input "Flexport HUB"
type input "Flexport HUB"
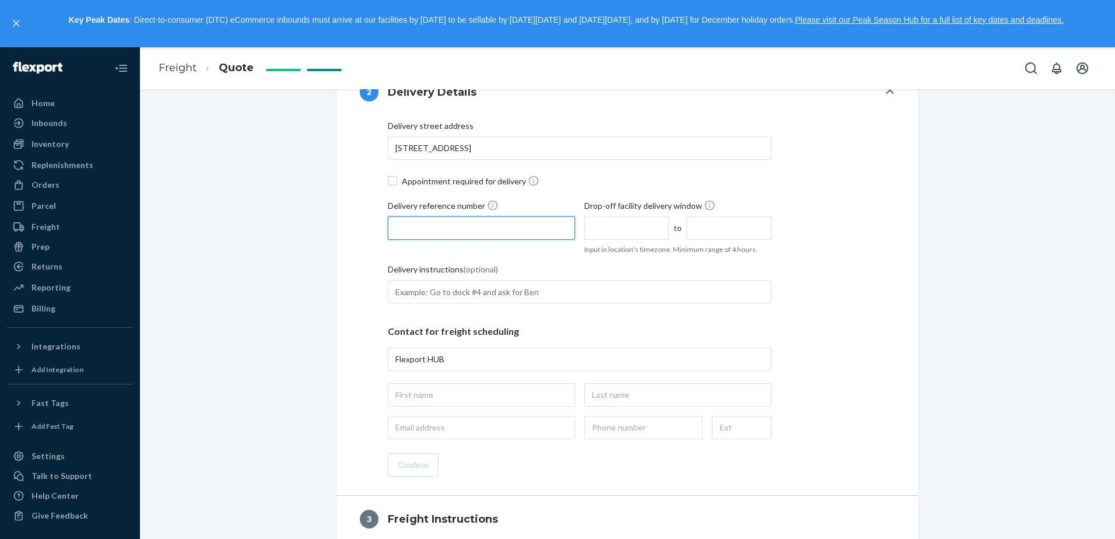
type input "Flexport HUB, [STREET_ADDRESS]"
click at [430, 223] on input "Delivery reference number" at bounding box center [481, 227] width 187 height 23
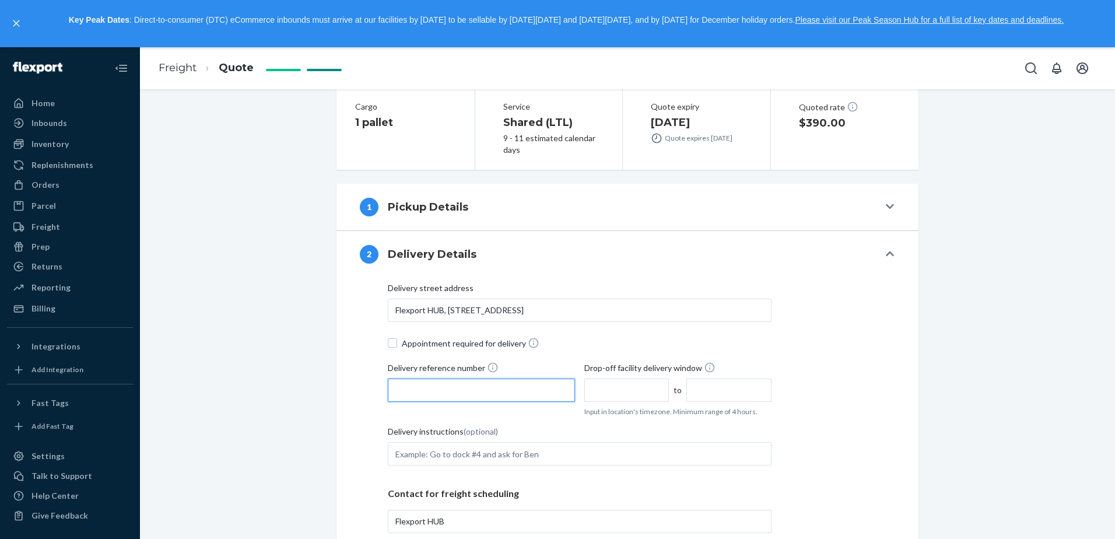
scroll to position [175, 0]
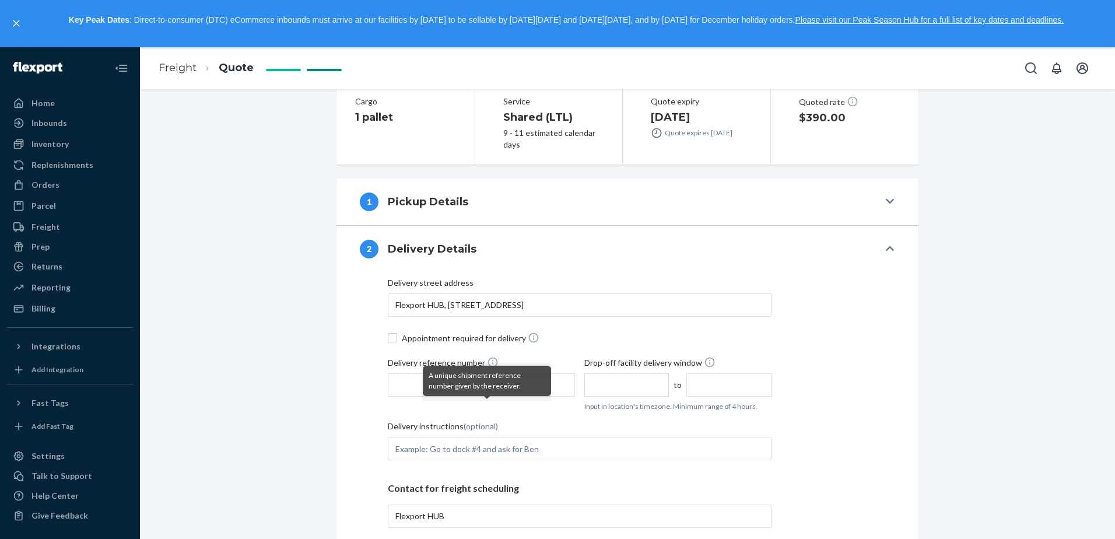
click at [548, 388] on div "A unique shipment reference number given by the receiver." at bounding box center [487, 381] width 128 height 30
click at [557, 384] on input "Delivery reference number" at bounding box center [481, 384] width 187 height 23
type input "84623277"
click at [653, 386] on input "text" at bounding box center [626, 384] width 85 height 23
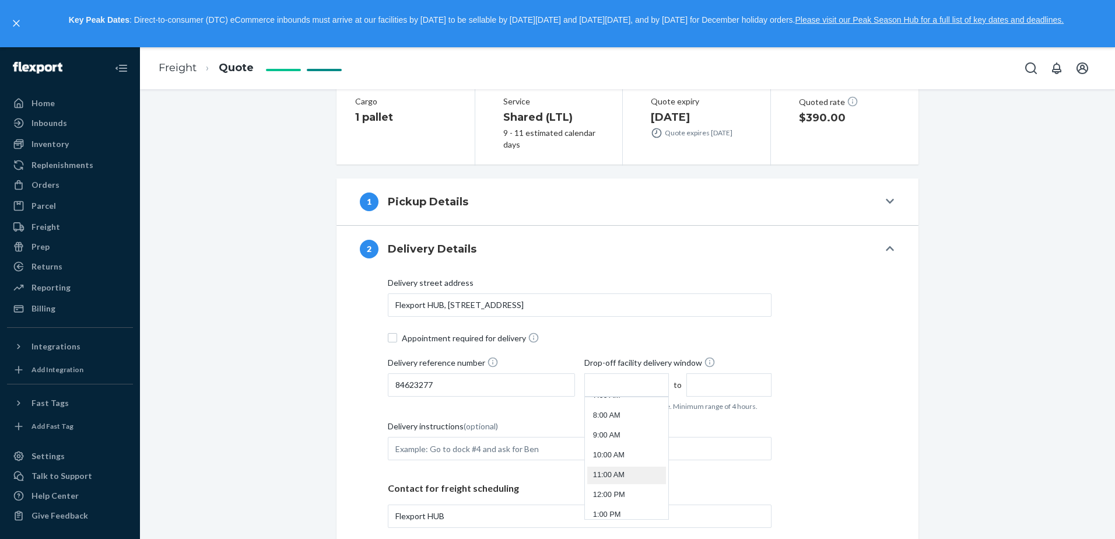
scroll to position [93, 0]
click at [611, 487] on li "9:00 AM" at bounding box center [626, 493] width 79 height 17
type input "9:00 AM"
click at [702, 387] on input "1:00 PM" at bounding box center [728, 384] width 85 height 23
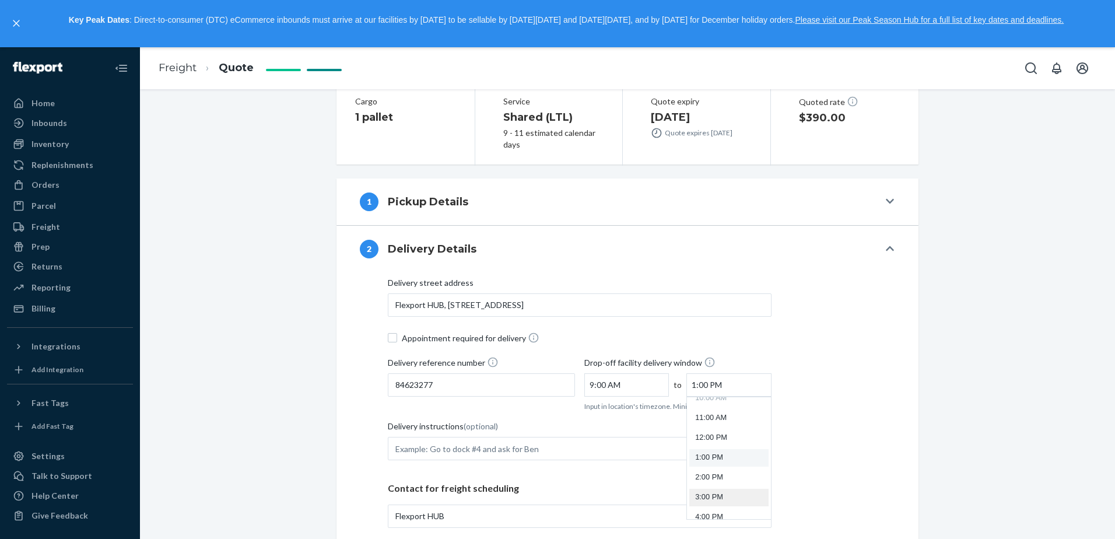
scroll to position [267, 0]
click at [699, 472] on li "5:00 PM" at bounding box center [728, 478] width 79 height 17
type input "5:00 PM"
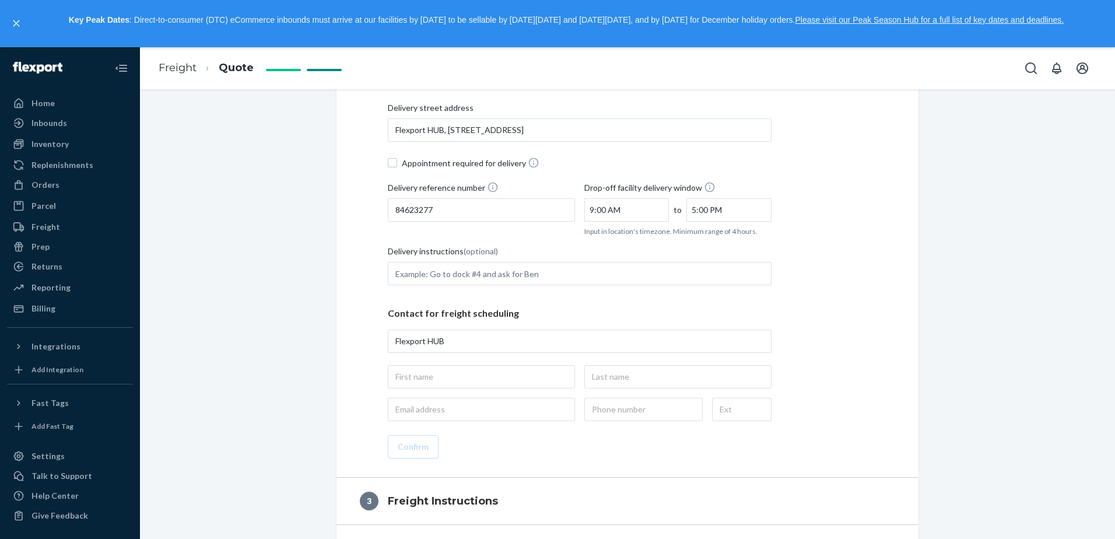
scroll to position [408, 0]
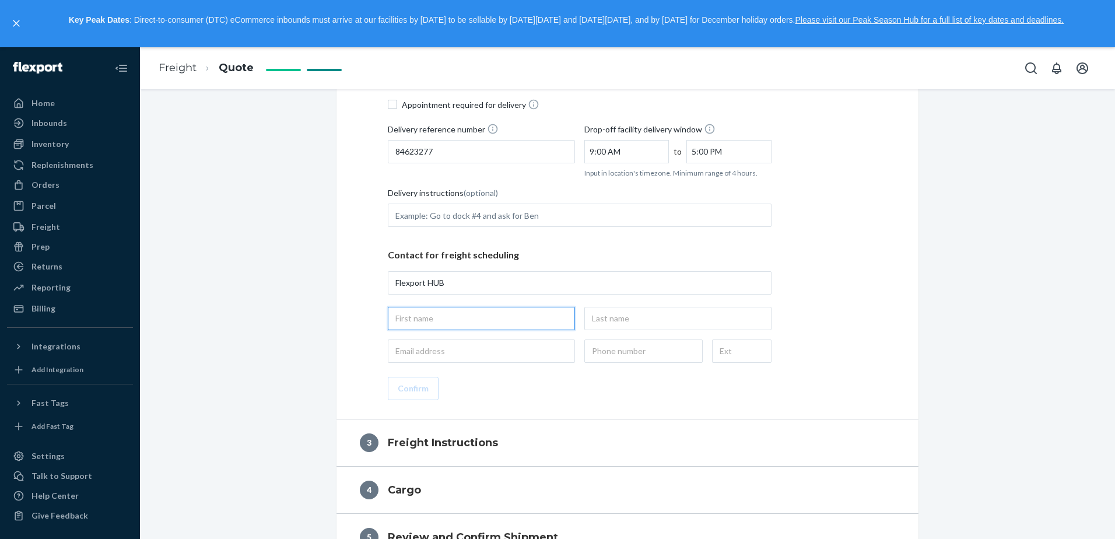
click at [481, 309] on input "text" at bounding box center [481, 318] width 187 height 23
click at [460, 350] on input "email" at bounding box center [481, 350] width 187 height 23
type input "[EMAIL_ADDRESS][DOMAIN_NAME]"
click at [600, 352] on input "text" at bounding box center [643, 350] width 118 height 23
type input "[PHONE_NUMBER]"
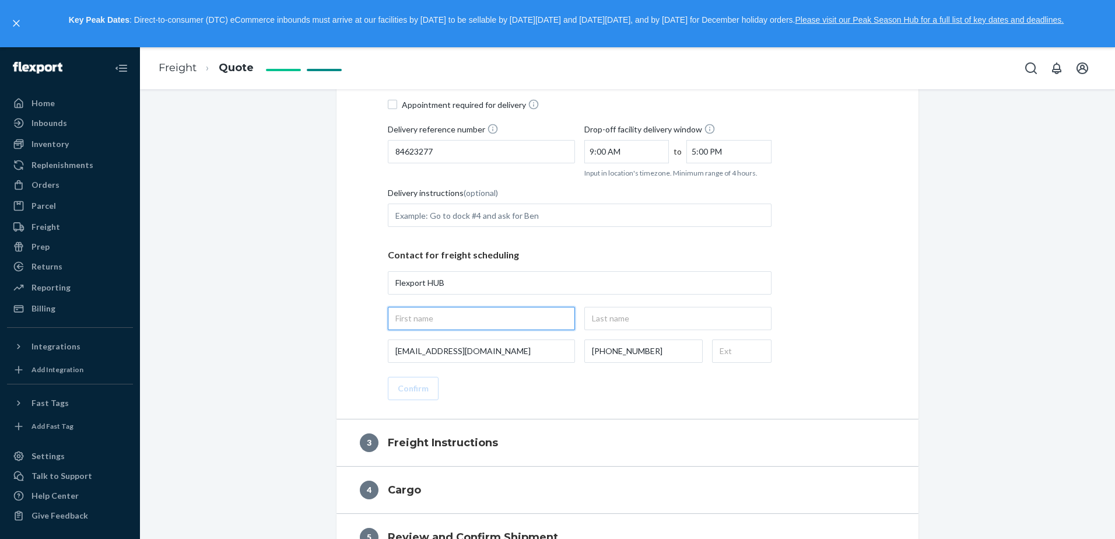
click at [530, 317] on input "text" at bounding box center [481, 318] width 187 height 23
type input "[PERSON_NAME]"
click at [664, 328] on input "text" at bounding box center [677, 318] width 187 height 23
type input "maraban"
click at [401, 387] on button "Confirm" at bounding box center [413, 388] width 51 height 23
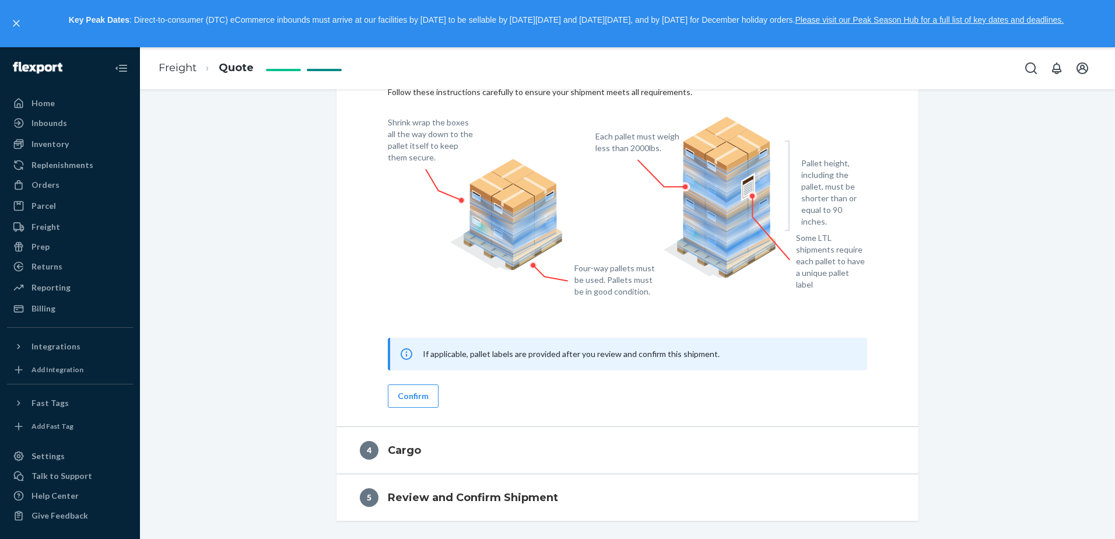
scroll to position [414, 0]
click at [426, 393] on button "Confirm" at bounding box center [413, 395] width 51 height 23
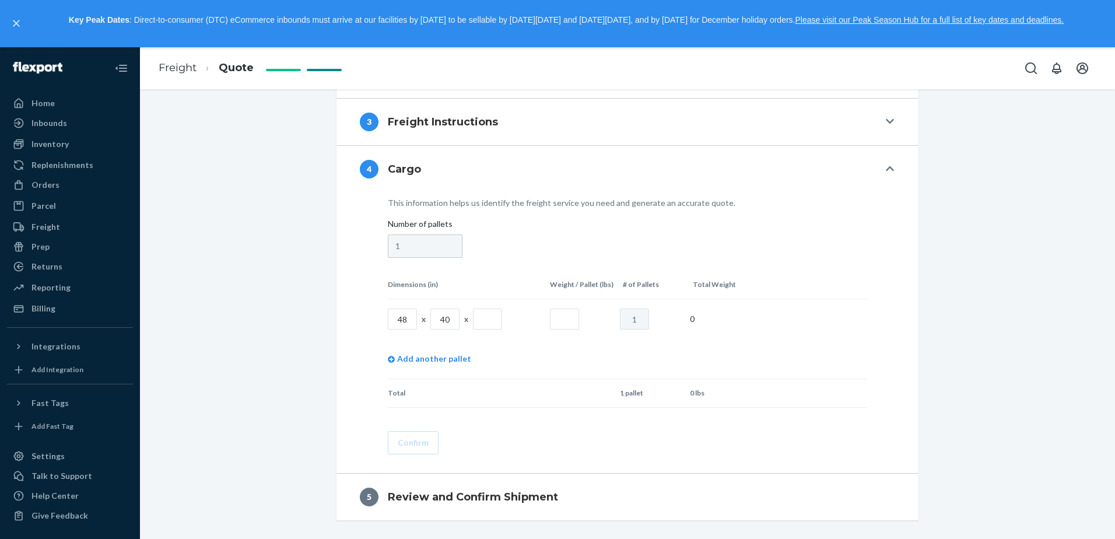
click at [482, 321] on input "text" at bounding box center [487, 319] width 29 height 21
type input "40"
click at [534, 378] on td "Add another pallet" at bounding box center [627, 359] width 479 height 40
click at [556, 320] on input "text" at bounding box center [564, 319] width 29 height 21
type input "300"
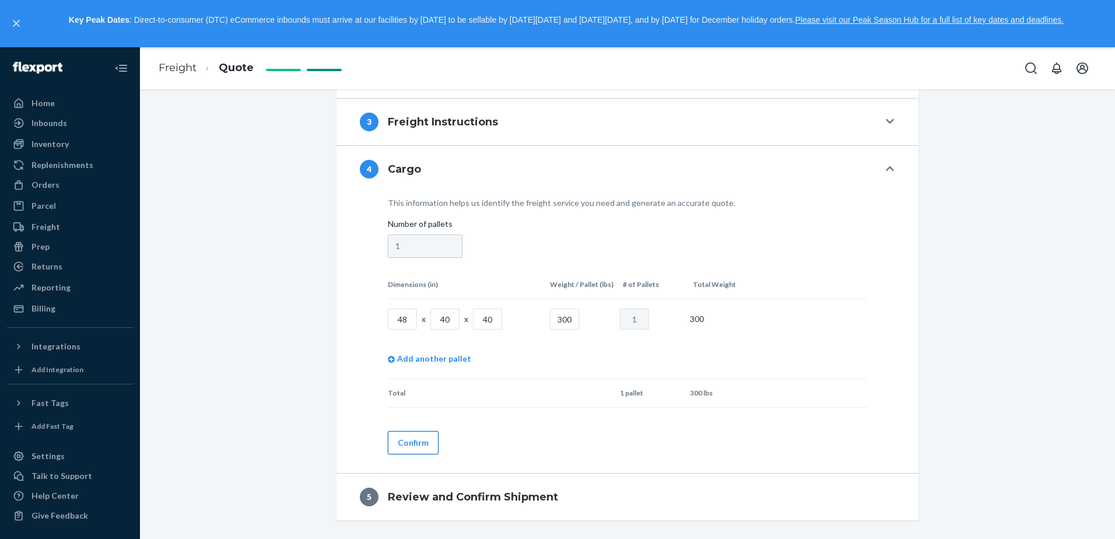
click at [427, 433] on button "Confirm" at bounding box center [413, 442] width 51 height 23
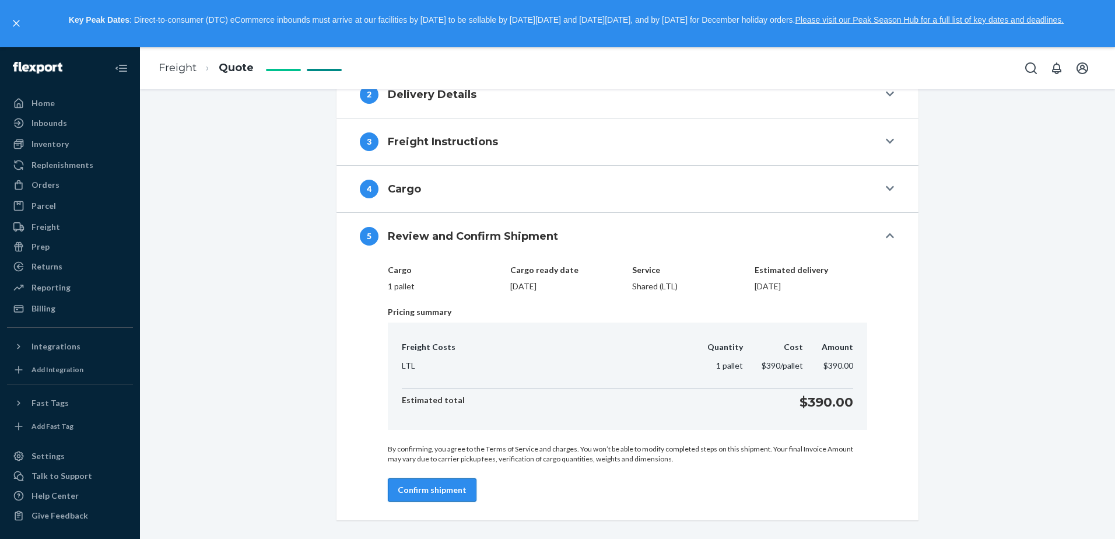
click at [432, 486] on button "Confirm shipment" at bounding box center [432, 489] width 89 height 23
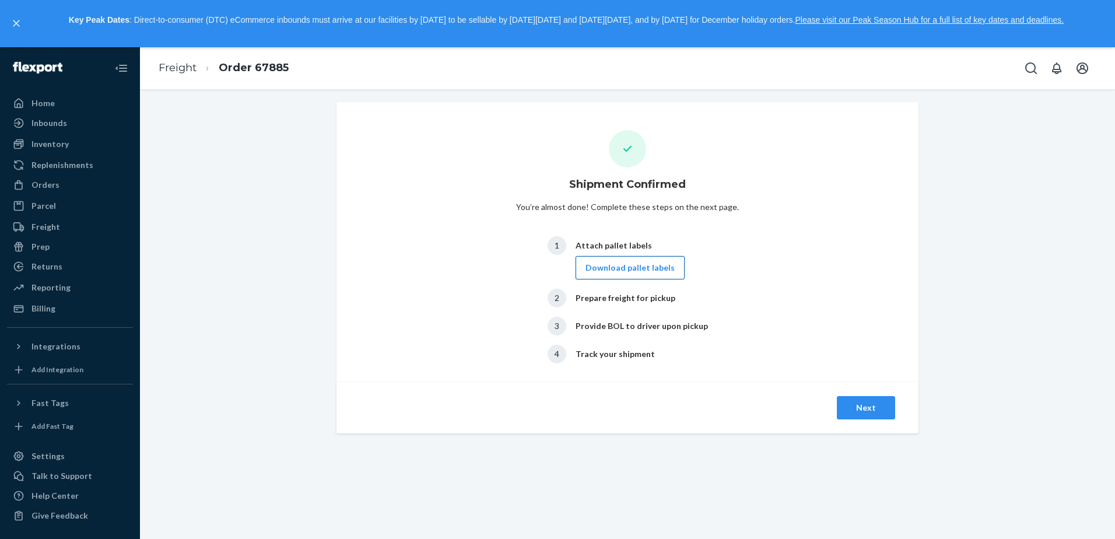
click at [655, 272] on button "Download pallet labels" at bounding box center [630, 267] width 109 height 23
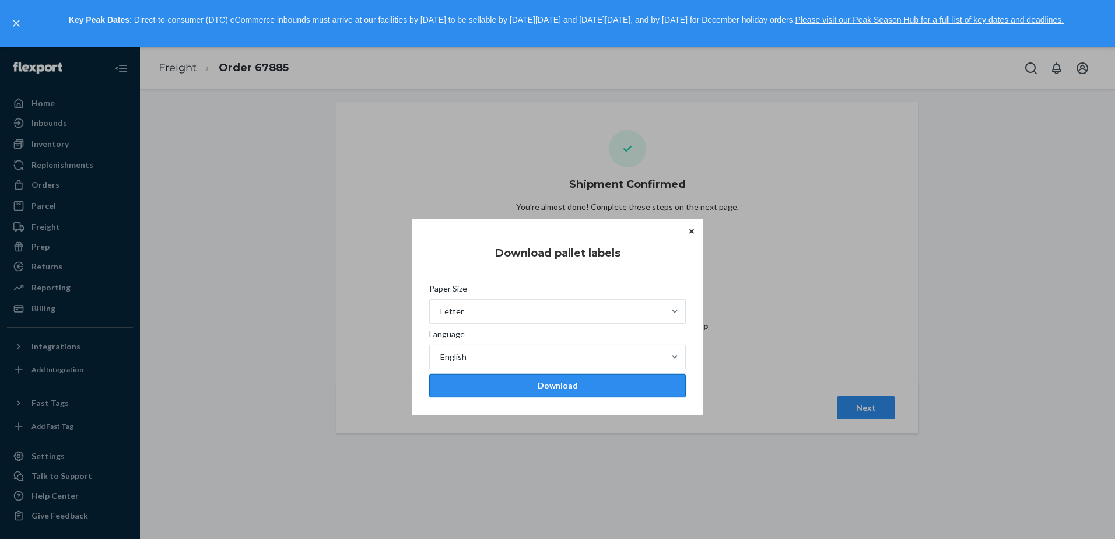
click at [600, 388] on div "Download" at bounding box center [557, 386] width 237 height 12
